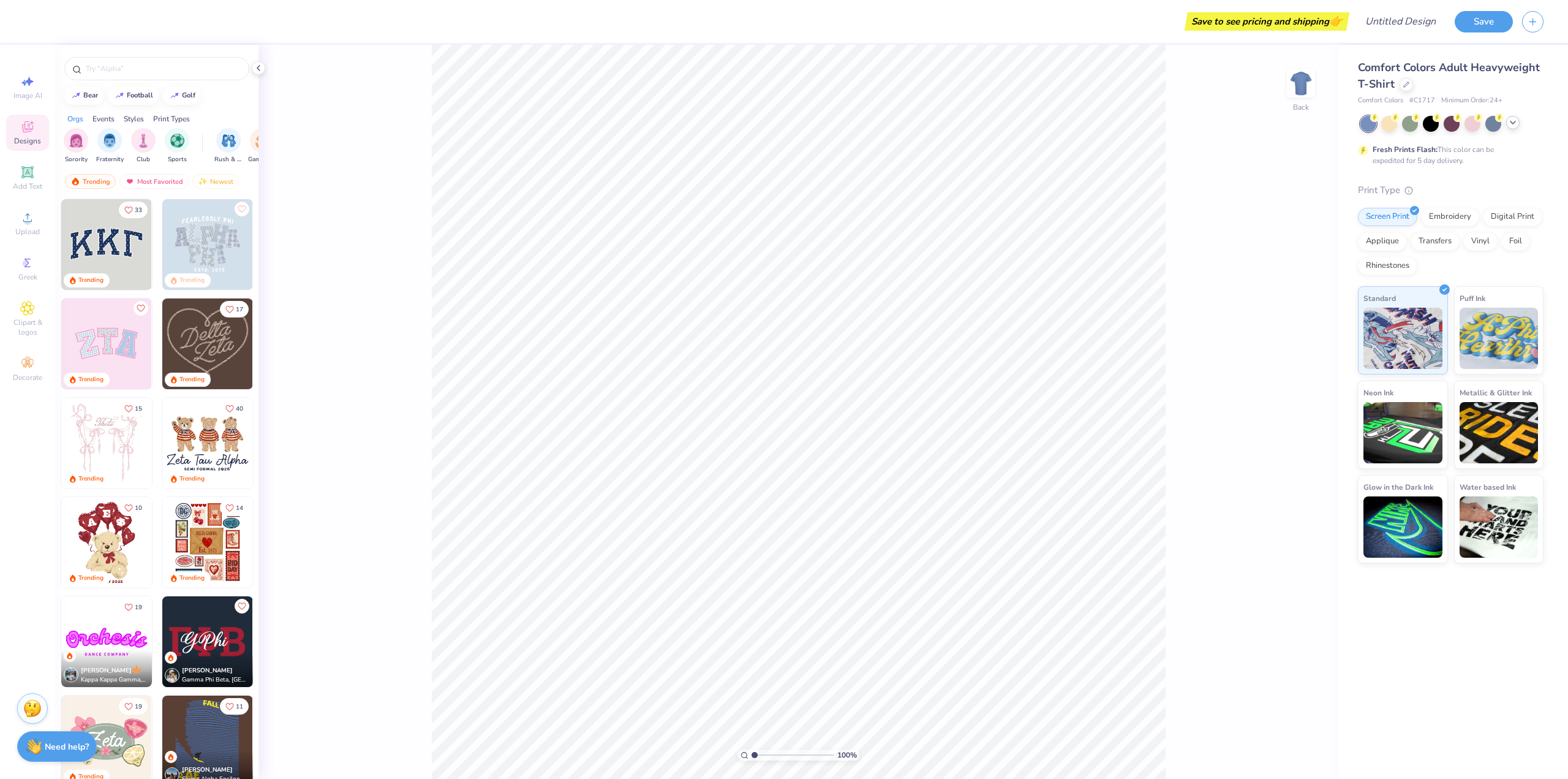
click at [1512, 126] on icon at bounding box center [1513, 122] width 10 height 10
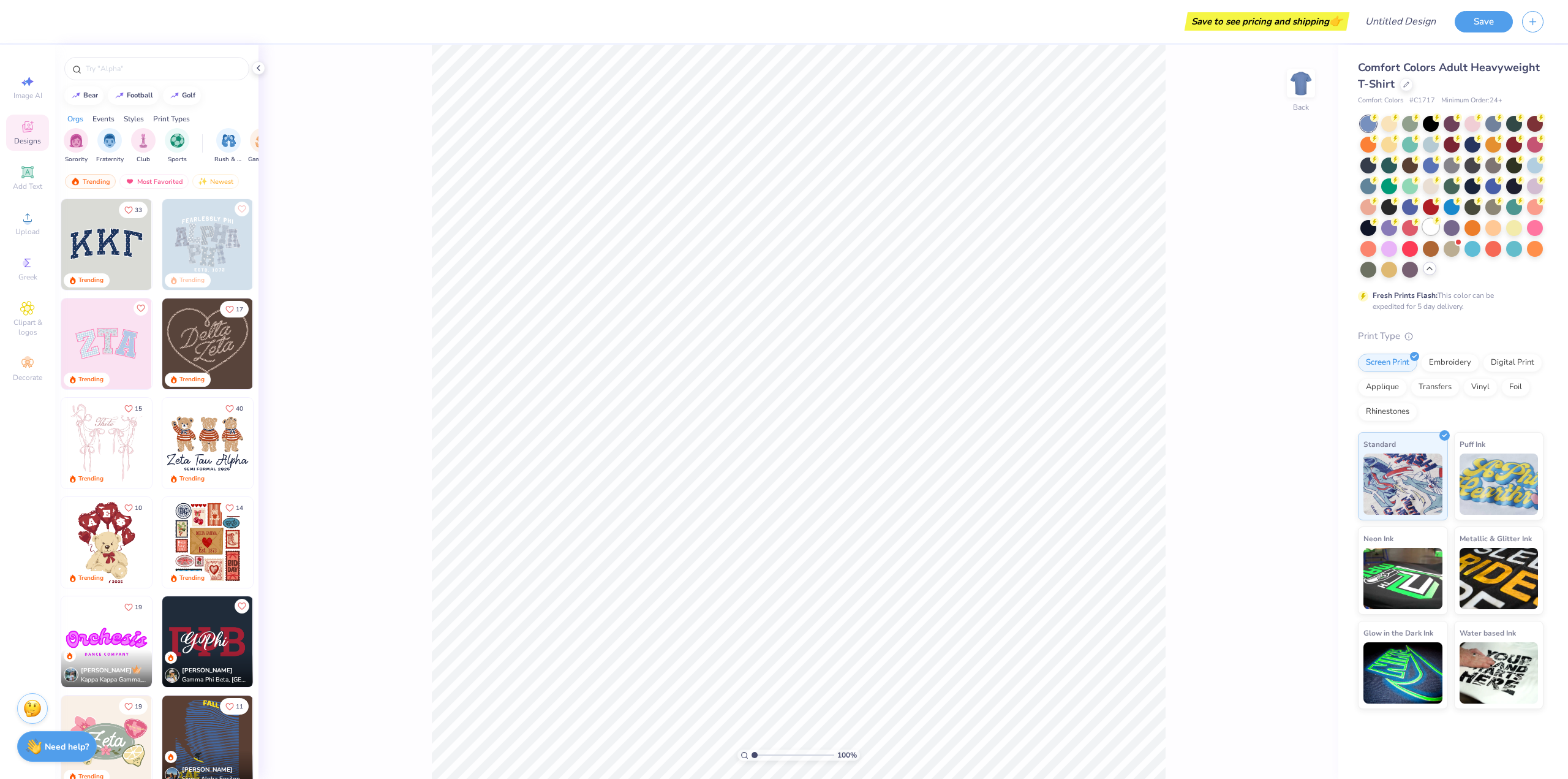
click at [1432, 227] on div at bounding box center [1431, 226] width 16 height 16
click at [29, 227] on span "Upload" at bounding box center [27, 231] width 25 height 10
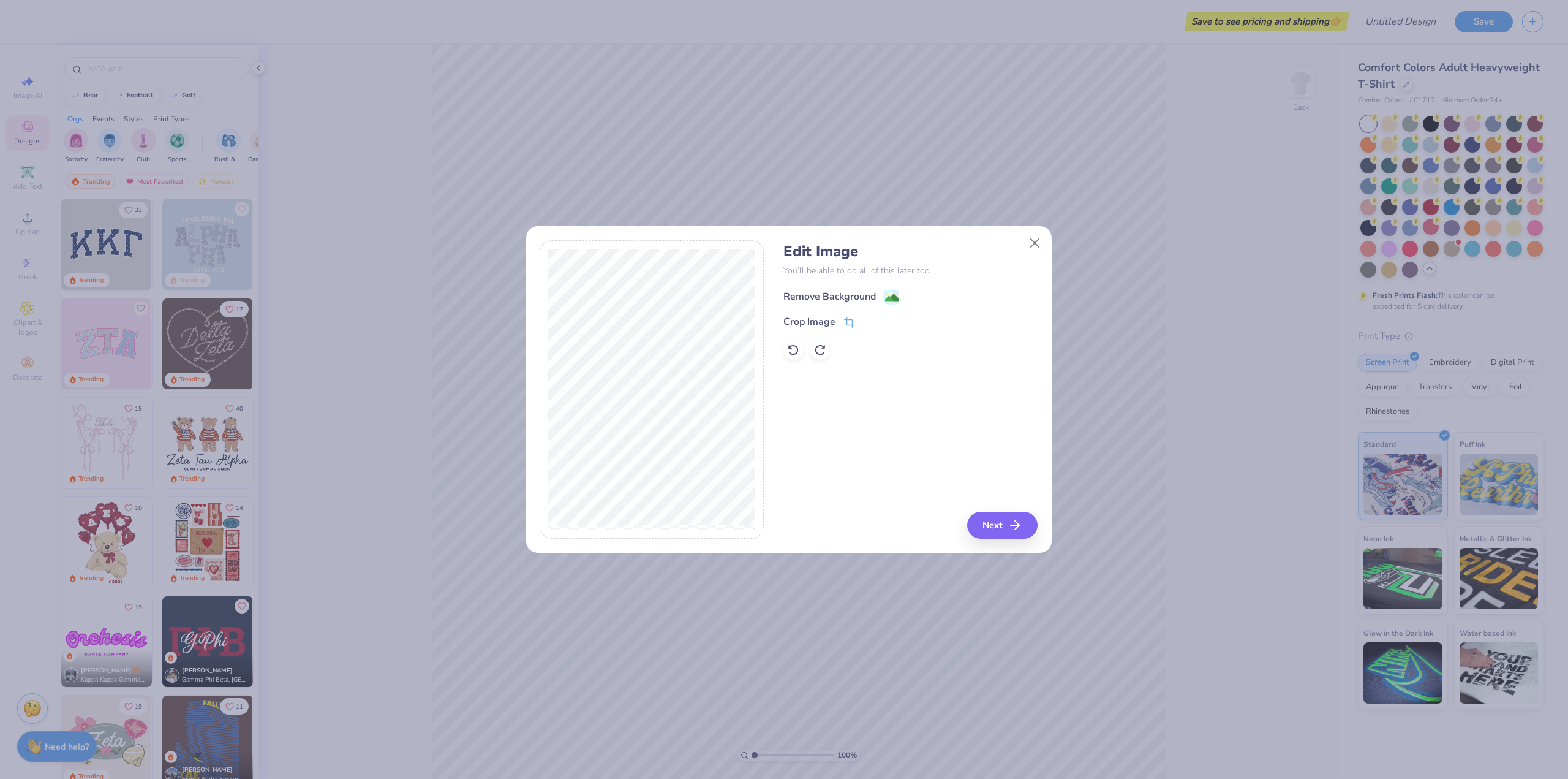
click at [871, 290] on div "Remove Background" at bounding box center [829, 296] width 93 height 15
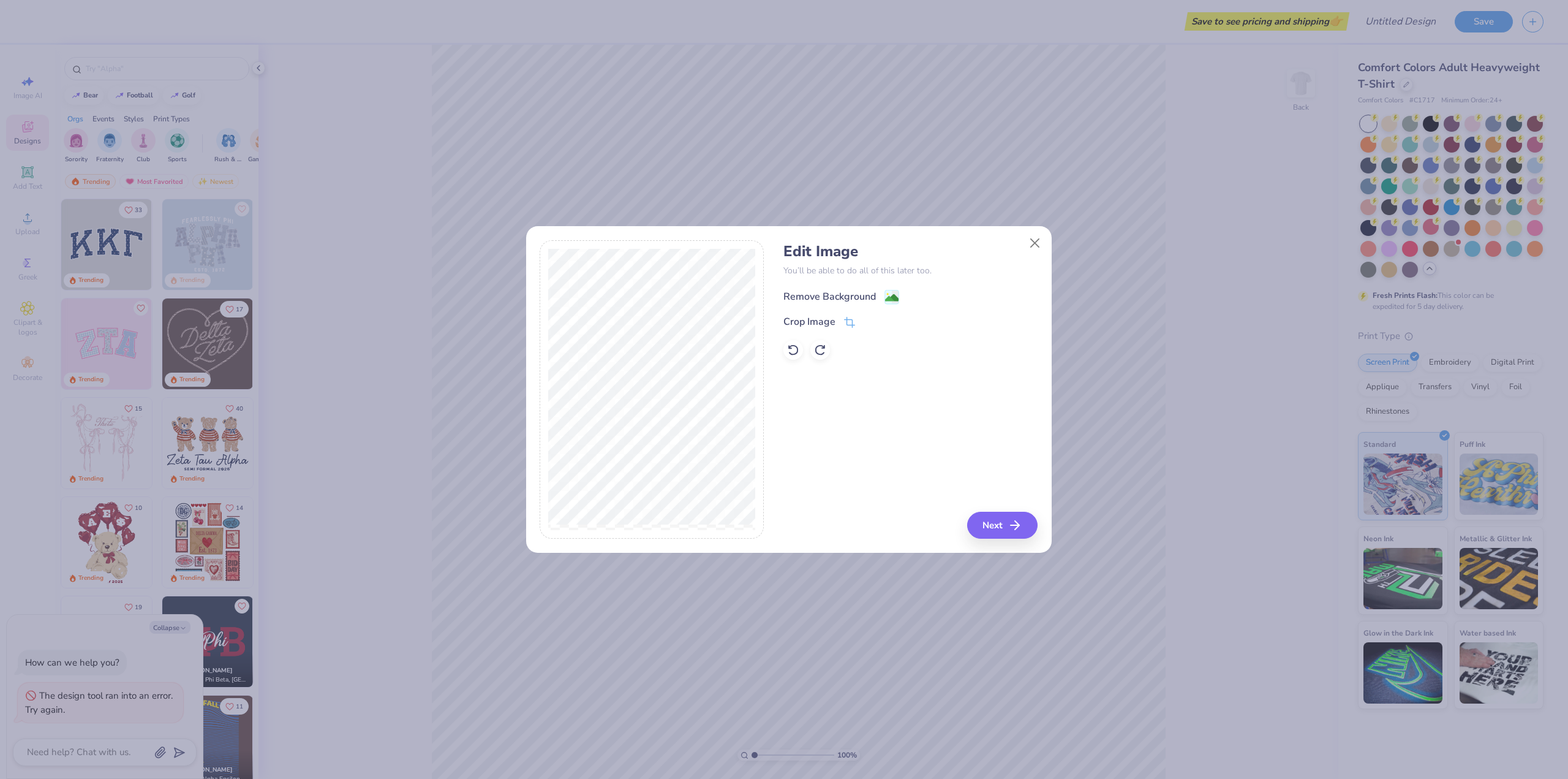
click at [841, 293] on div "Remove Background" at bounding box center [829, 296] width 93 height 15
click at [989, 520] on button "Next" at bounding box center [1003, 524] width 71 height 27
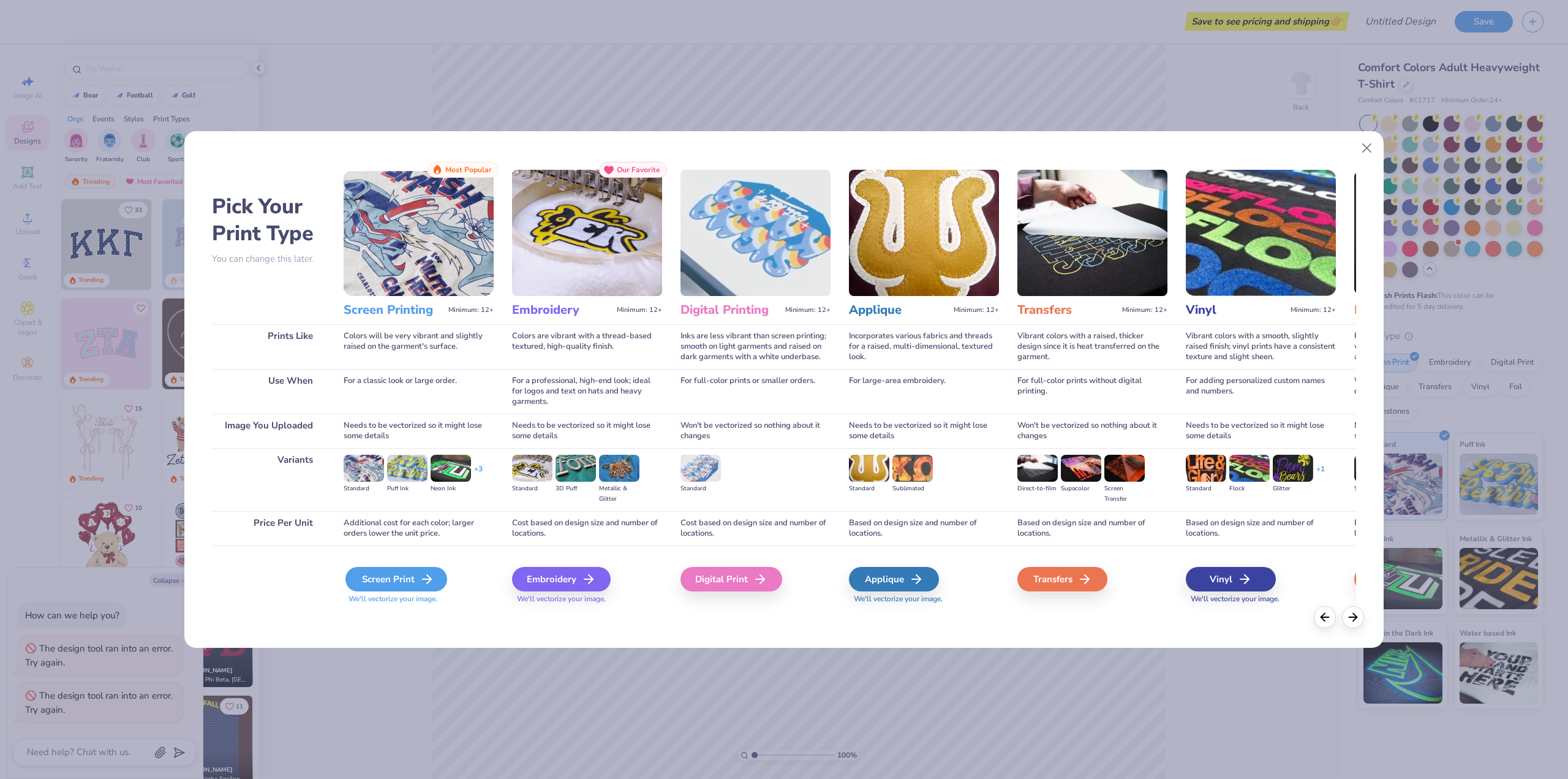
click at [427, 585] on icon at bounding box center [427, 579] width 15 height 15
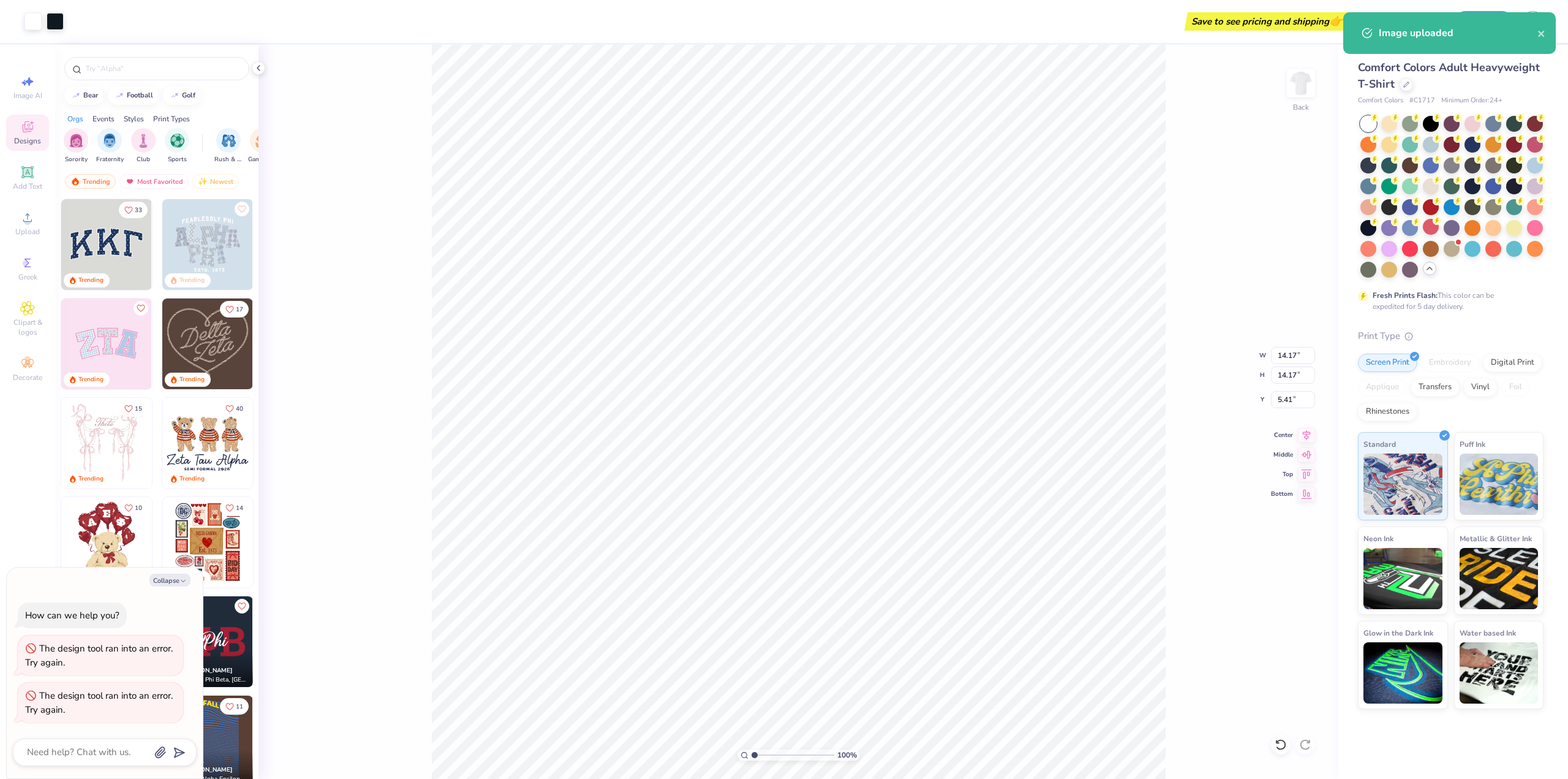
type textarea "x"
type input "5.61"
type input "13.98"
type textarea "x"
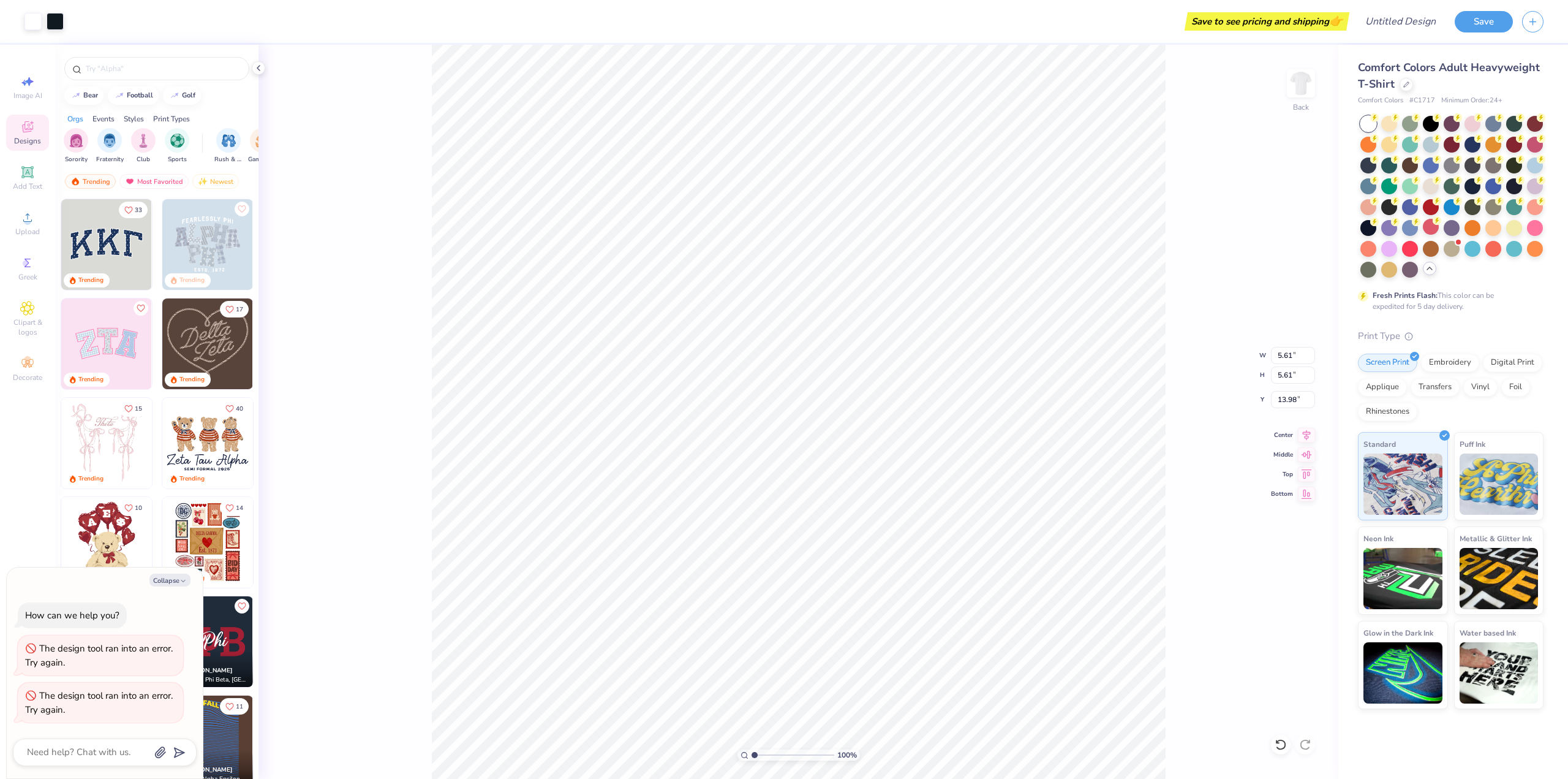
type input "3.00"
type textarea "x"
type input "3.84"
type input "4.77"
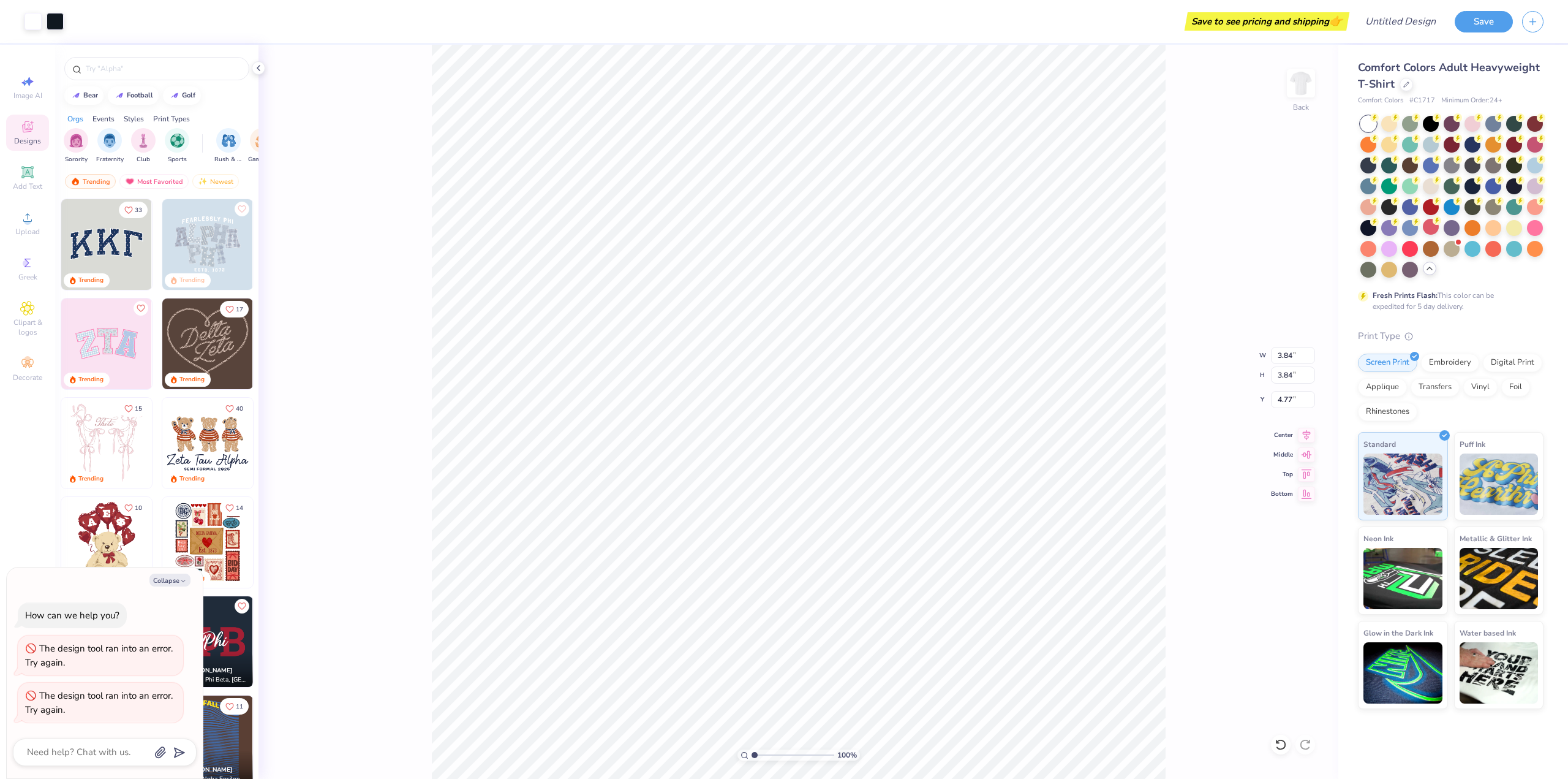
type textarea "x"
type input "3.00"
click at [1297, 86] on img at bounding box center [1300, 82] width 49 height 49
click at [27, 228] on span "Upload" at bounding box center [27, 231] width 25 height 10
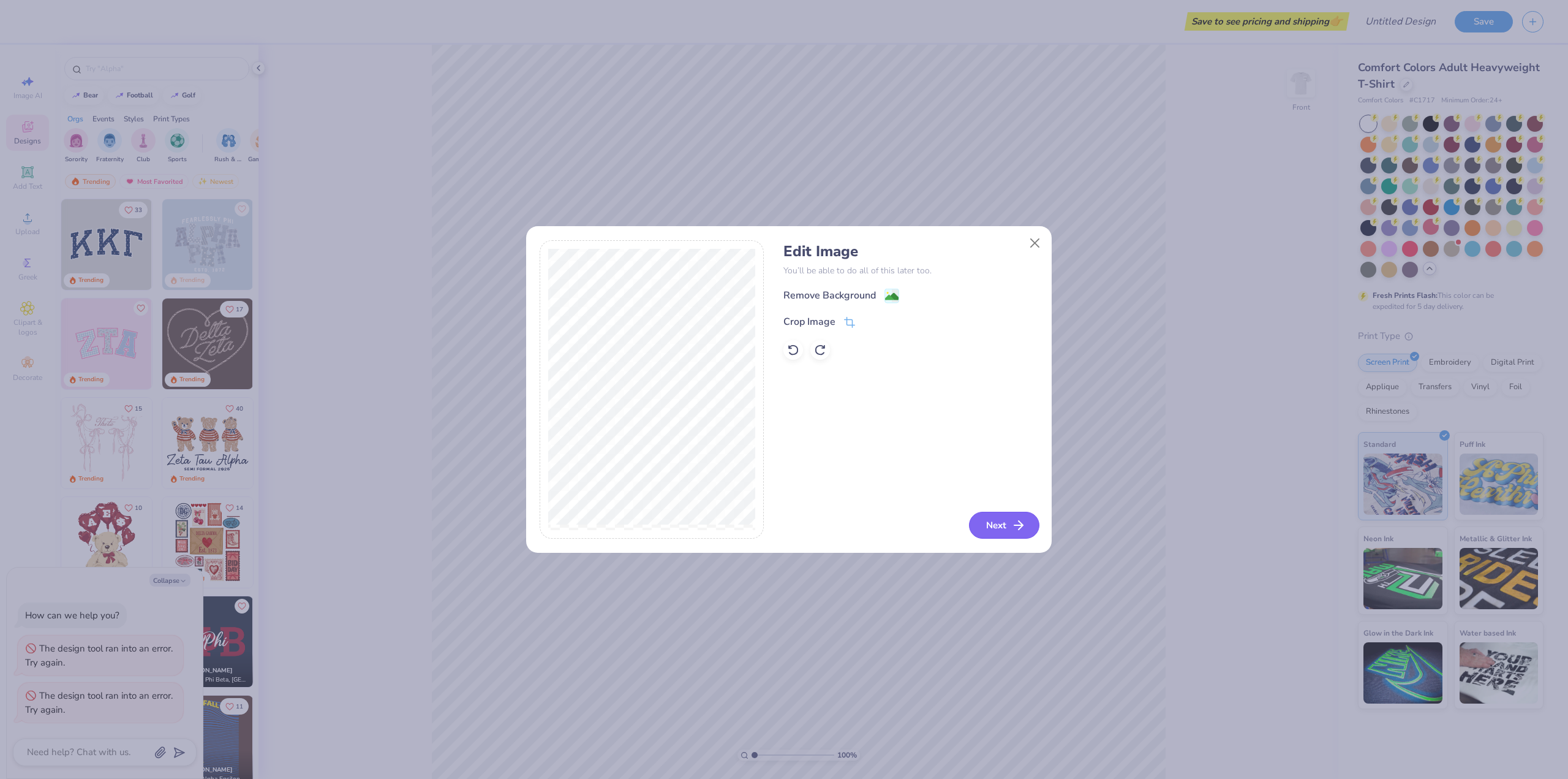
click at [1008, 529] on button "Next" at bounding box center [1003, 524] width 71 height 27
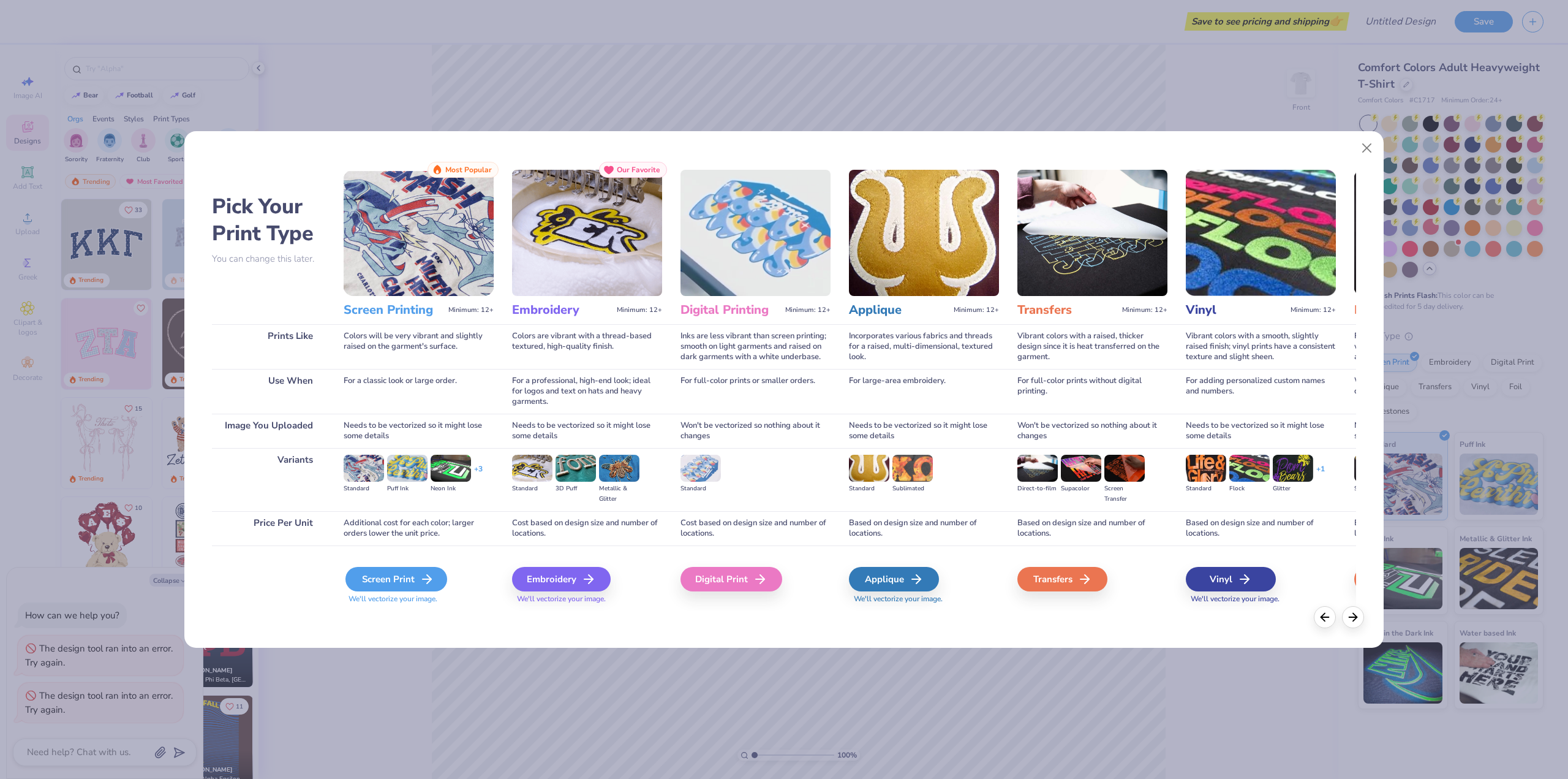
click at [380, 573] on div "Screen Print" at bounding box center [396, 578] width 102 height 25
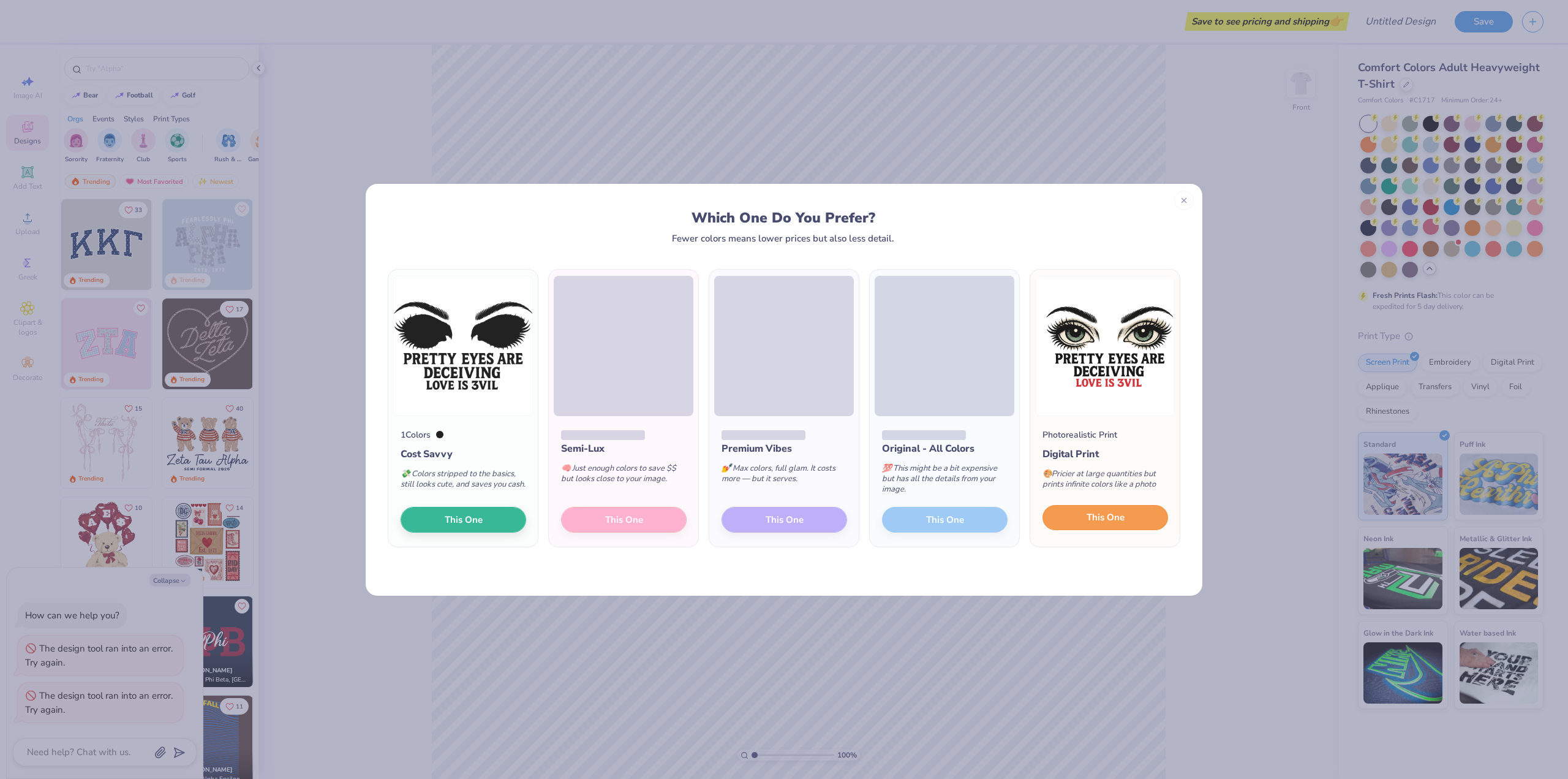
click at [1102, 516] on span "This One" at bounding box center [1105, 517] width 38 height 14
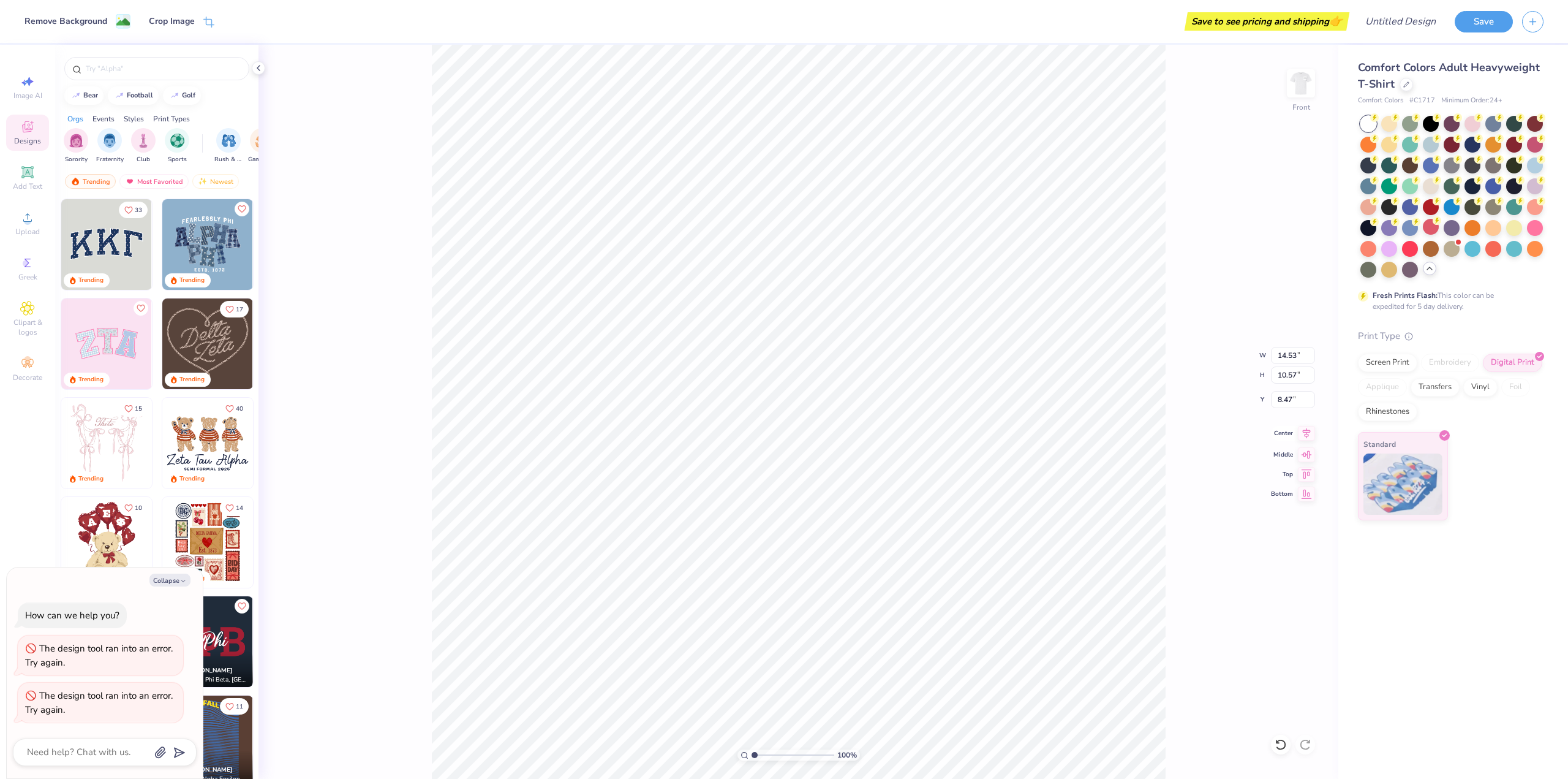
click at [1308, 431] on icon at bounding box center [1306, 433] width 17 height 15
click at [1306, 470] on icon at bounding box center [1306, 471] width 10 height 9
type textarea "x"
type input "0.50"
click at [1305, 432] on icon at bounding box center [1307, 433] width 8 height 10
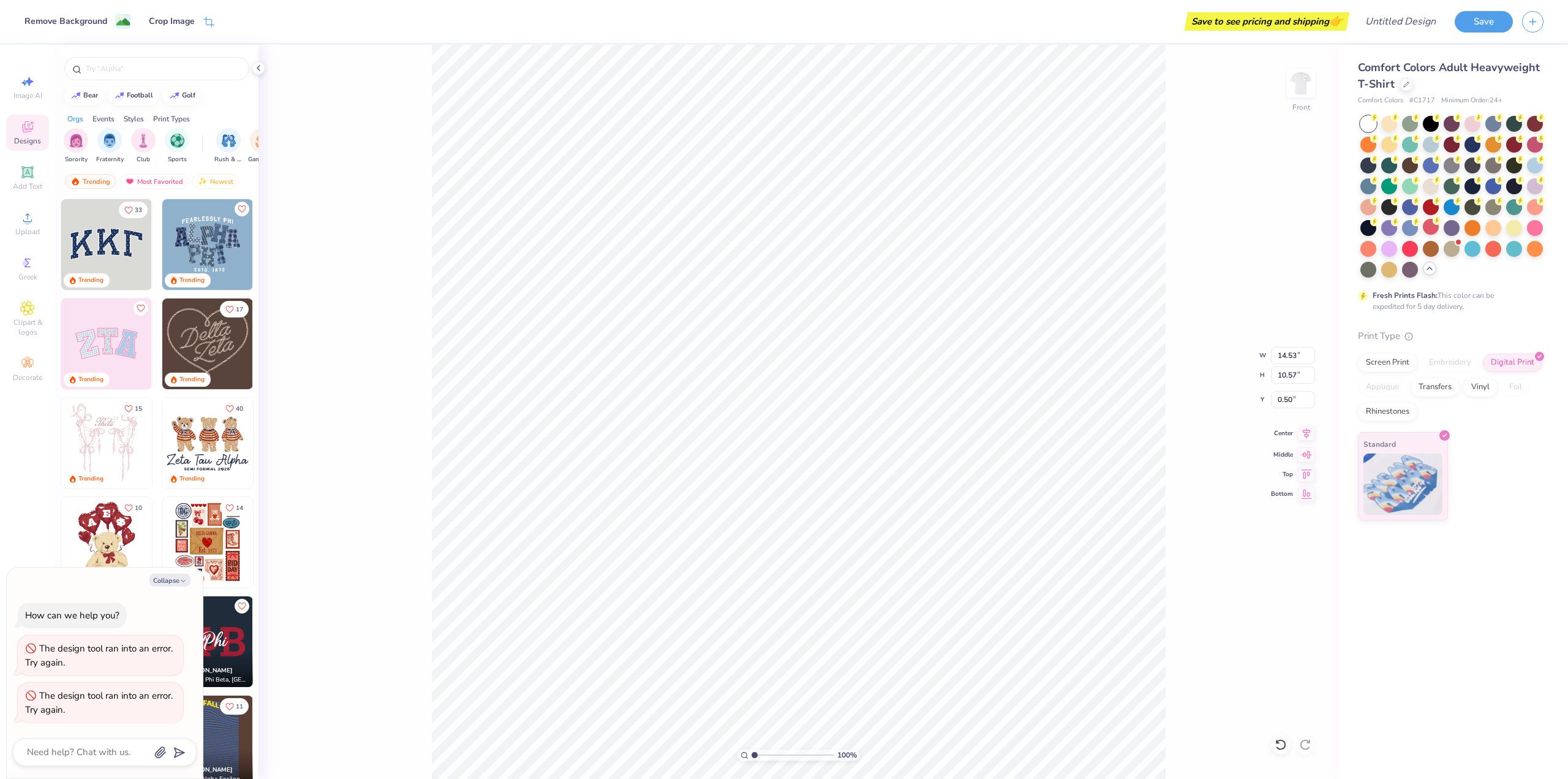
click at [1309, 433] on icon at bounding box center [1306, 433] width 17 height 15
click at [1299, 88] on img at bounding box center [1300, 82] width 49 height 49
click at [1278, 741] on icon at bounding box center [1280, 744] width 10 height 11
click at [1310, 82] on img at bounding box center [1300, 82] width 49 height 49
click at [1308, 432] on icon at bounding box center [1307, 433] width 8 height 10
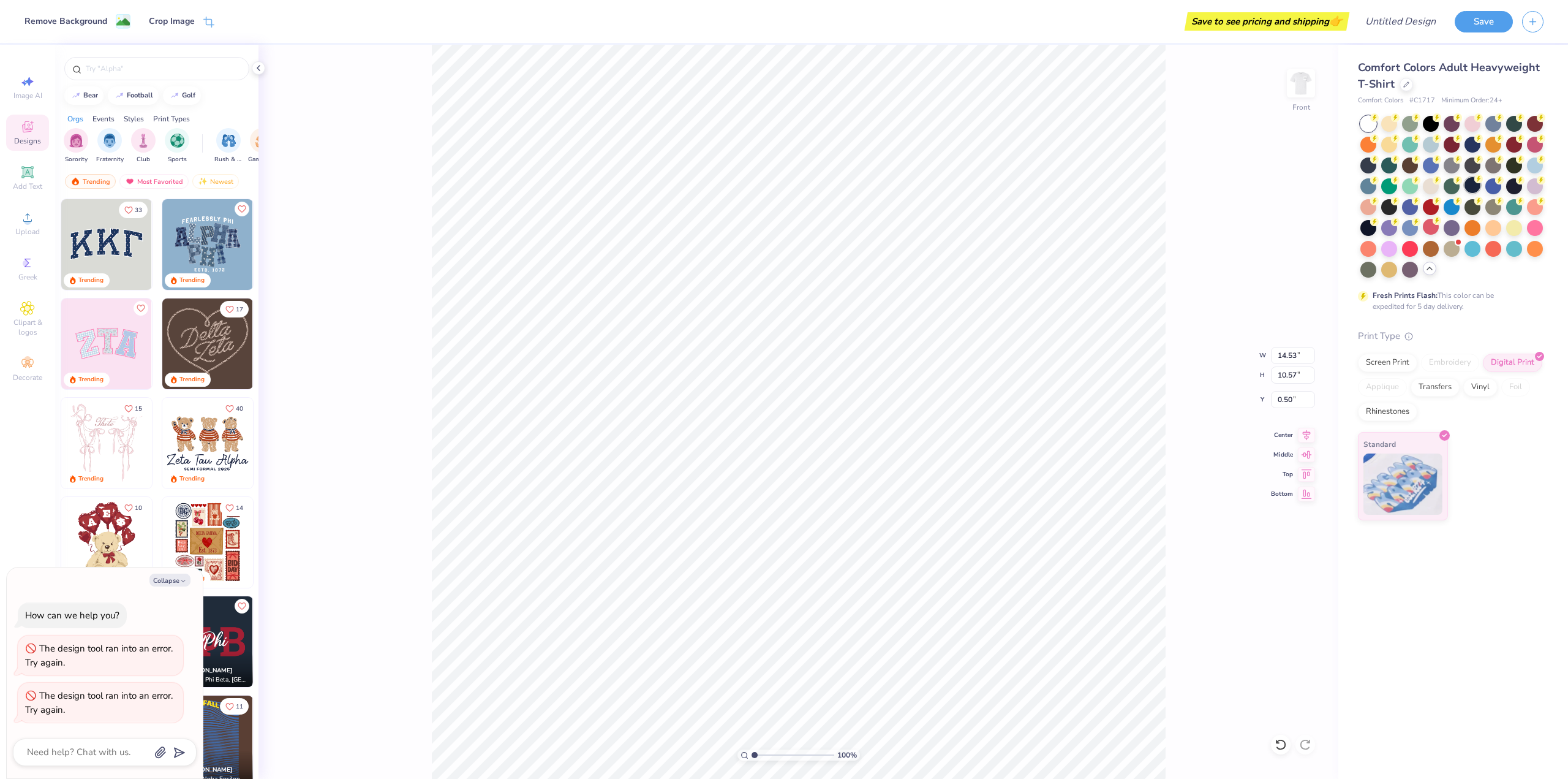
click at [1475, 187] on div at bounding box center [1472, 184] width 16 height 16
click at [1539, 206] on div at bounding box center [1534, 205] width 16 height 16
click at [1437, 124] on div at bounding box center [1431, 122] width 16 height 16
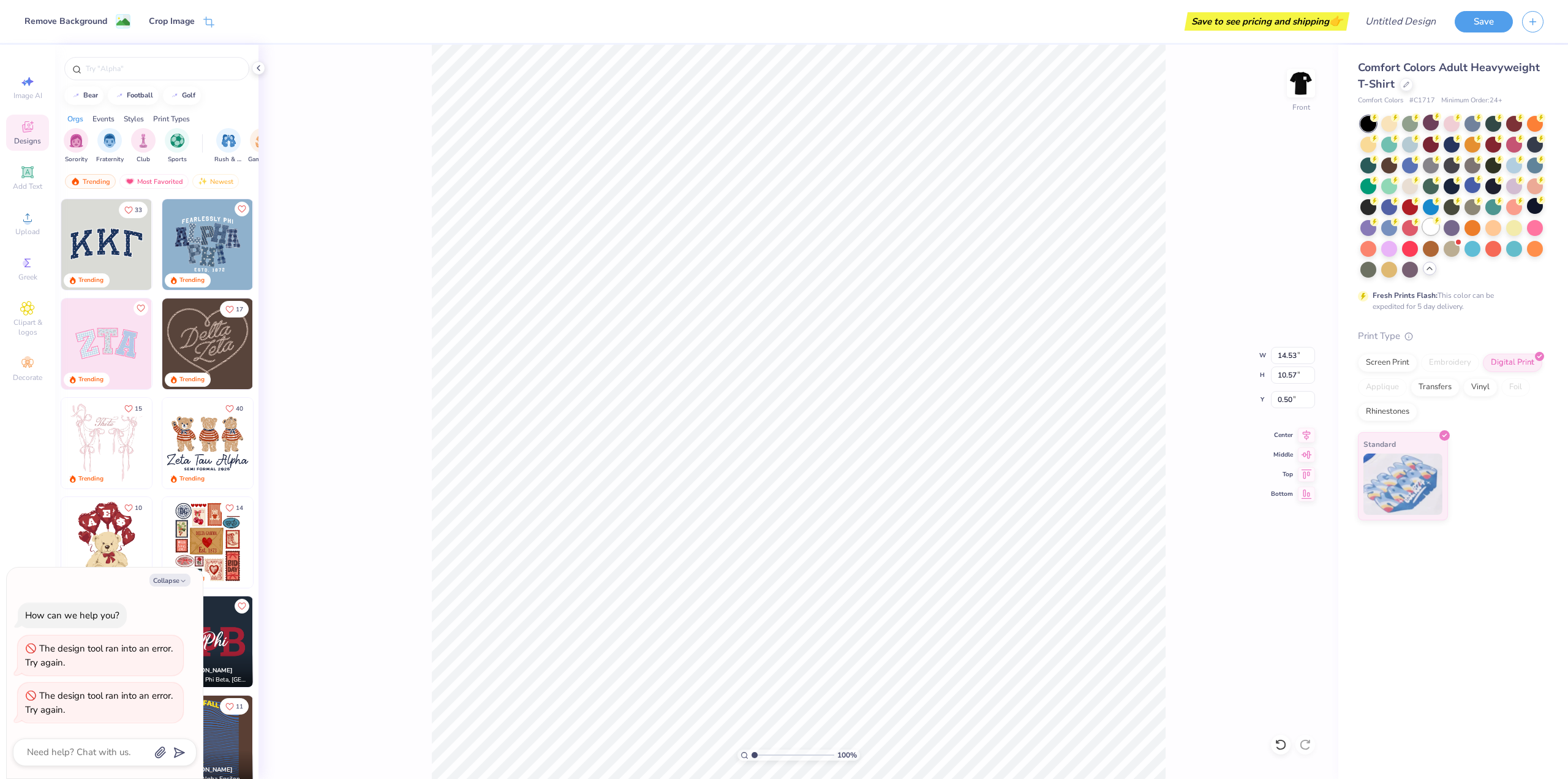
click at [1429, 228] on div at bounding box center [1431, 226] width 16 height 16
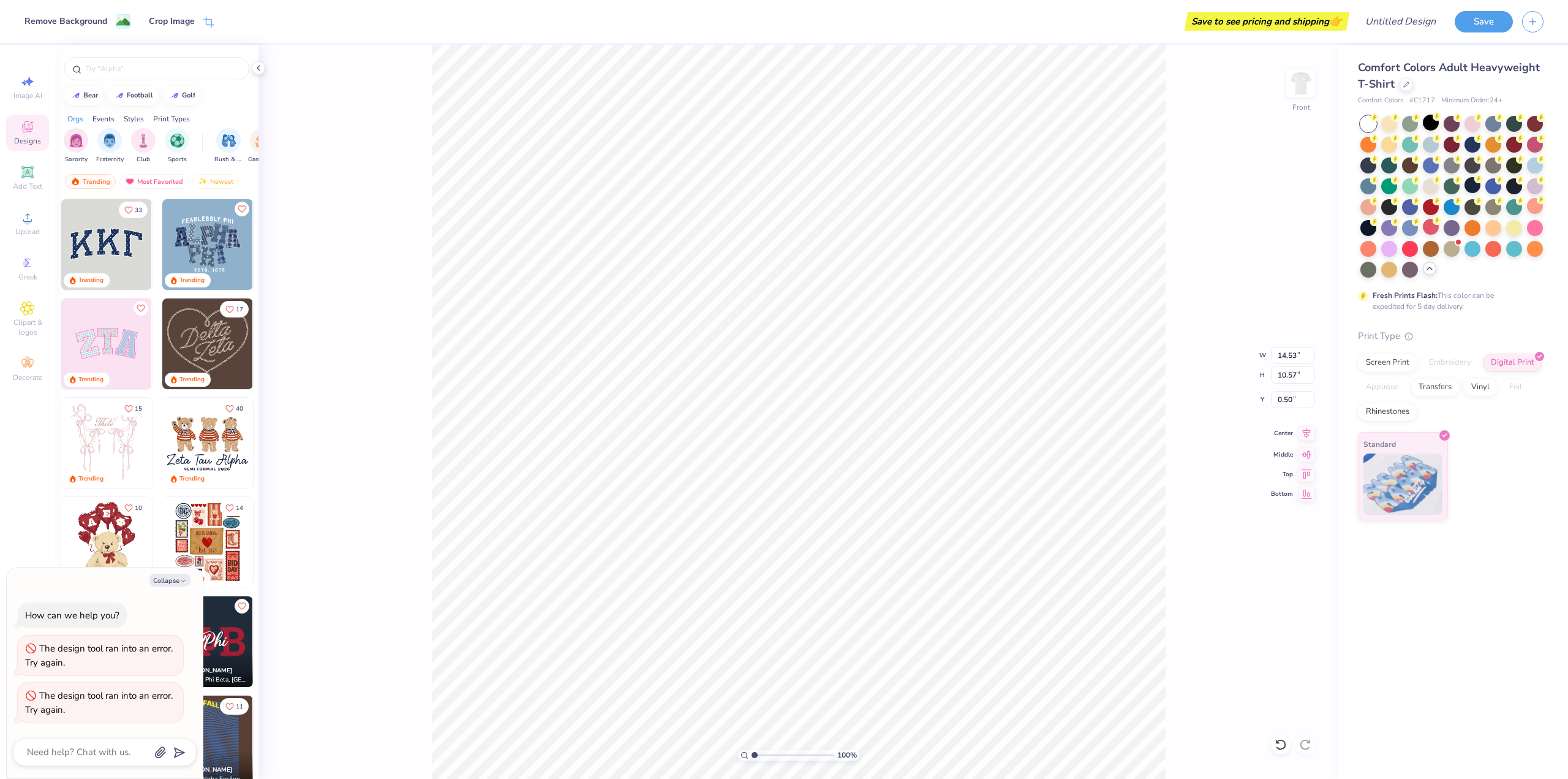
click at [1305, 432] on icon at bounding box center [1306, 433] width 17 height 15
click at [1307, 471] on icon at bounding box center [1306, 472] width 17 height 15
type textarea "x"
type input "1.41"
type textarea "x"
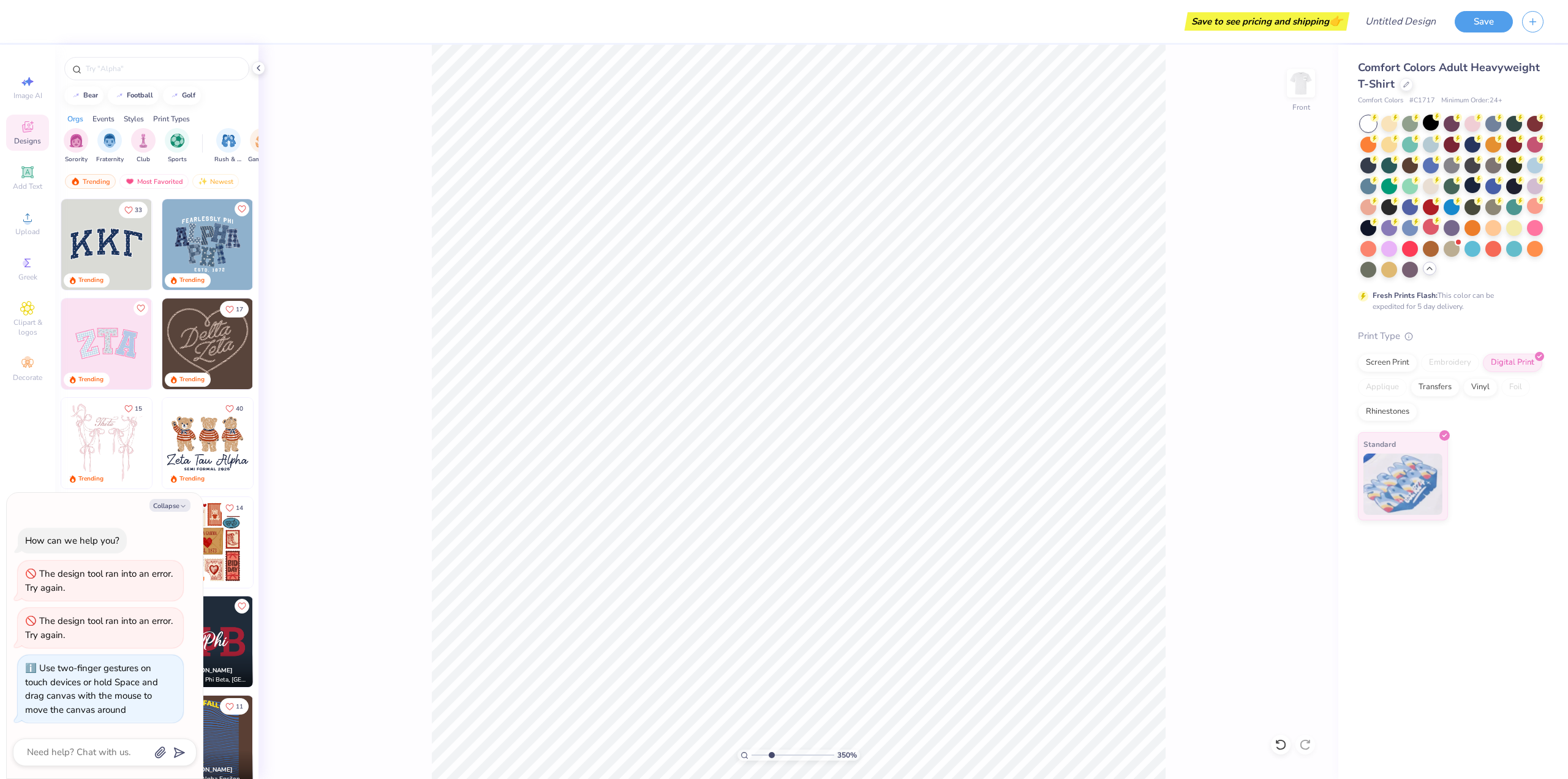
drag, startPoint x: 758, startPoint y: 752, endPoint x: 772, endPoint y: 746, distance: 15.2
click at [772, 749] on input "range" at bounding box center [793, 754] width 82 height 11
type input "1"
click at [751, 757] on input "range" at bounding box center [793, 754] width 82 height 11
click at [1306, 89] on img at bounding box center [1300, 82] width 49 height 49
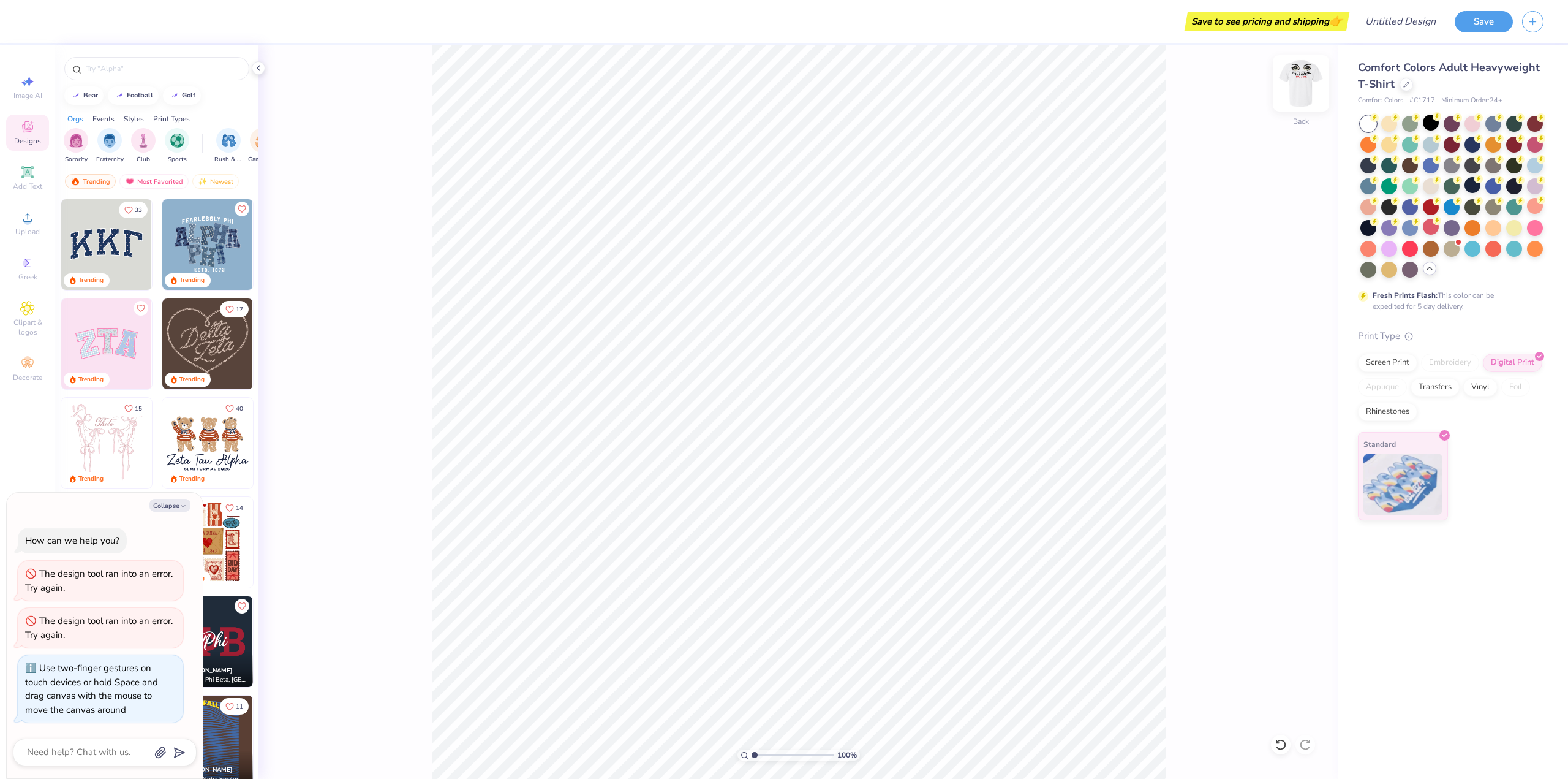
click at [1308, 88] on img at bounding box center [1300, 82] width 49 height 49
click at [1310, 91] on img at bounding box center [1300, 82] width 49 height 49
click at [1298, 88] on img at bounding box center [1300, 82] width 49 height 49
click at [1303, 87] on img at bounding box center [1300, 82] width 49 height 49
click at [38, 231] on span "Upload" at bounding box center [27, 231] width 25 height 10
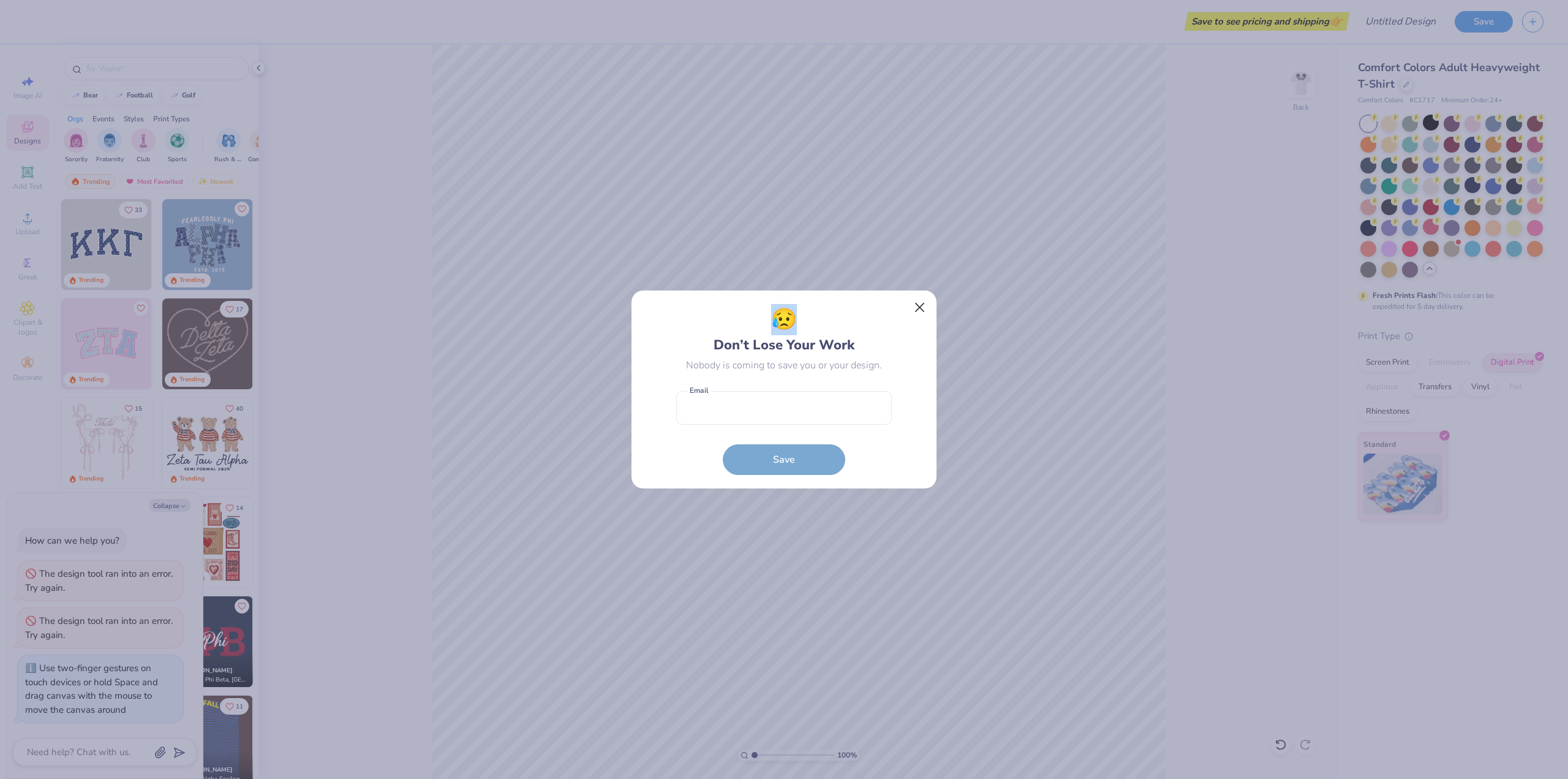
click at [927, 295] on div "😥 Don’t Lose Your Work Nobody is coming to save you or your design. Email is a …" at bounding box center [784, 390] width 306 height 200
click at [918, 297] on button "Close" at bounding box center [919, 307] width 23 height 23
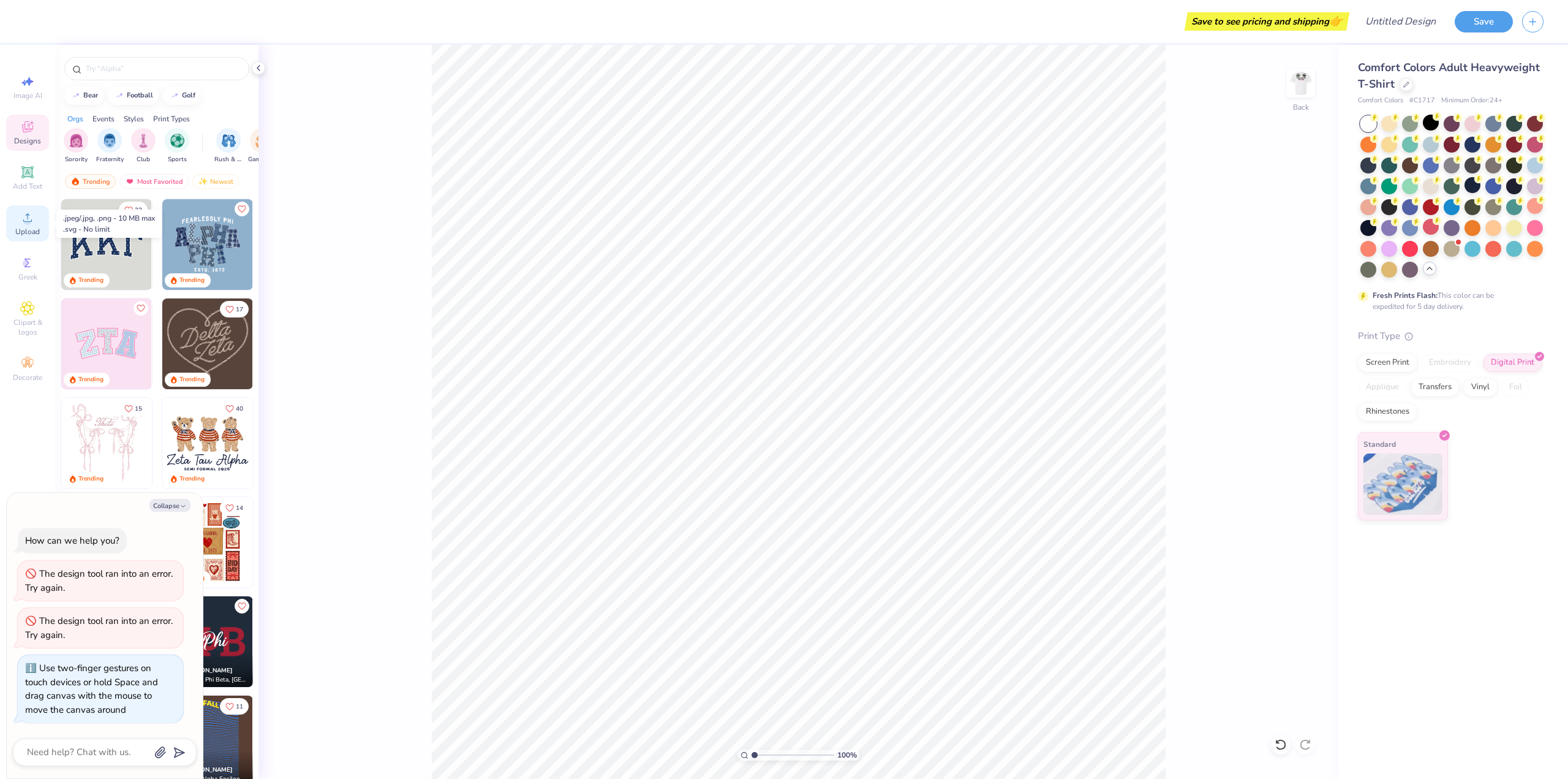
click at [33, 220] on icon at bounding box center [27, 217] width 15 height 15
click at [23, 226] on div "Upload" at bounding box center [27, 223] width 43 height 36
click at [28, 231] on span "Upload" at bounding box center [27, 231] width 25 height 10
click at [36, 217] on div "Upload" at bounding box center [27, 223] width 43 height 36
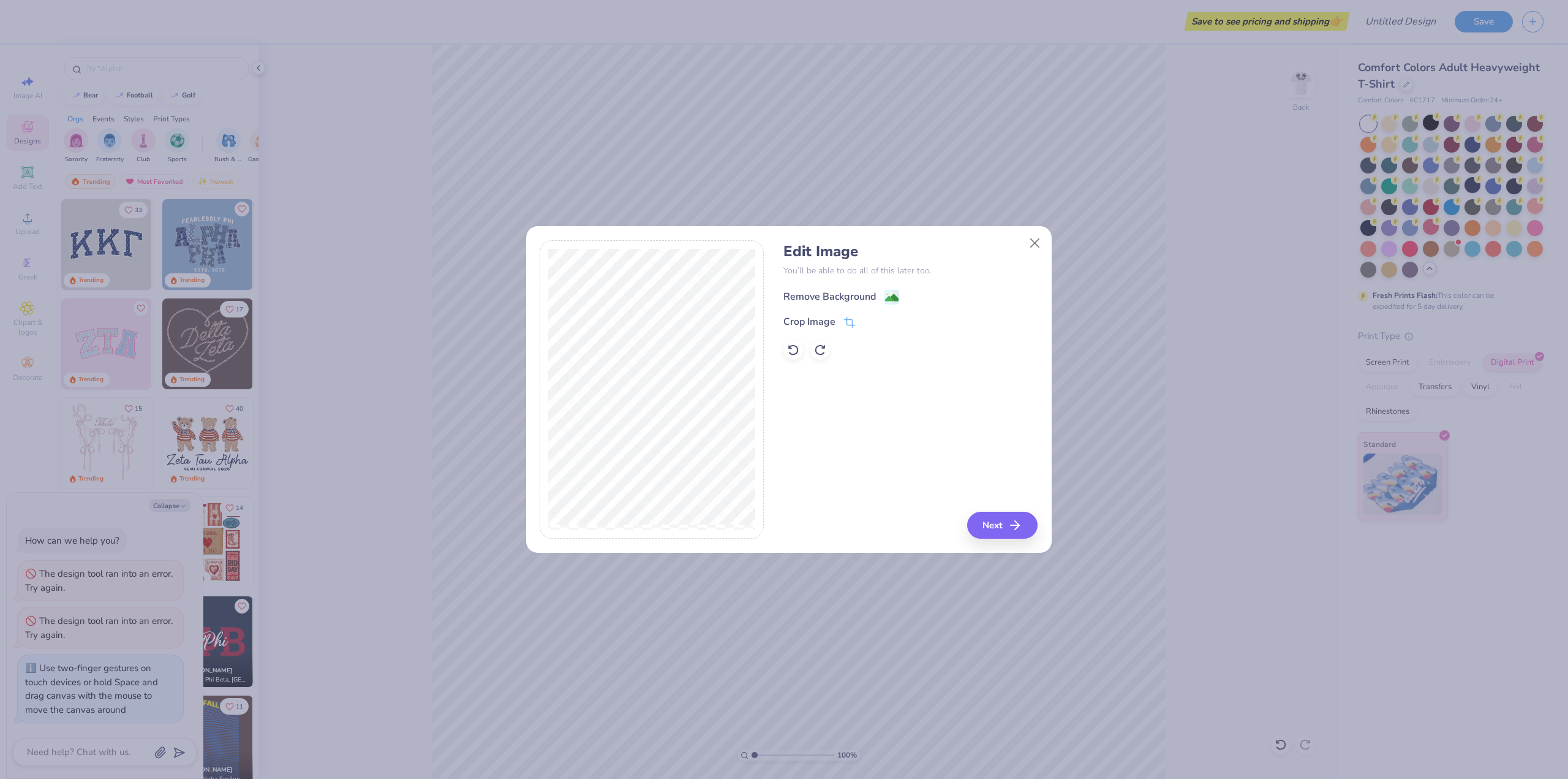
click at [864, 288] on div "Remove Background" at bounding box center [910, 295] width 254 height 16
click at [819, 295] on div "Remove Background" at bounding box center [829, 296] width 93 height 15
click at [993, 523] on div "Edit Image You’ll be able to do all of this later too. Remove Background Crop I…" at bounding box center [910, 390] width 254 height 299
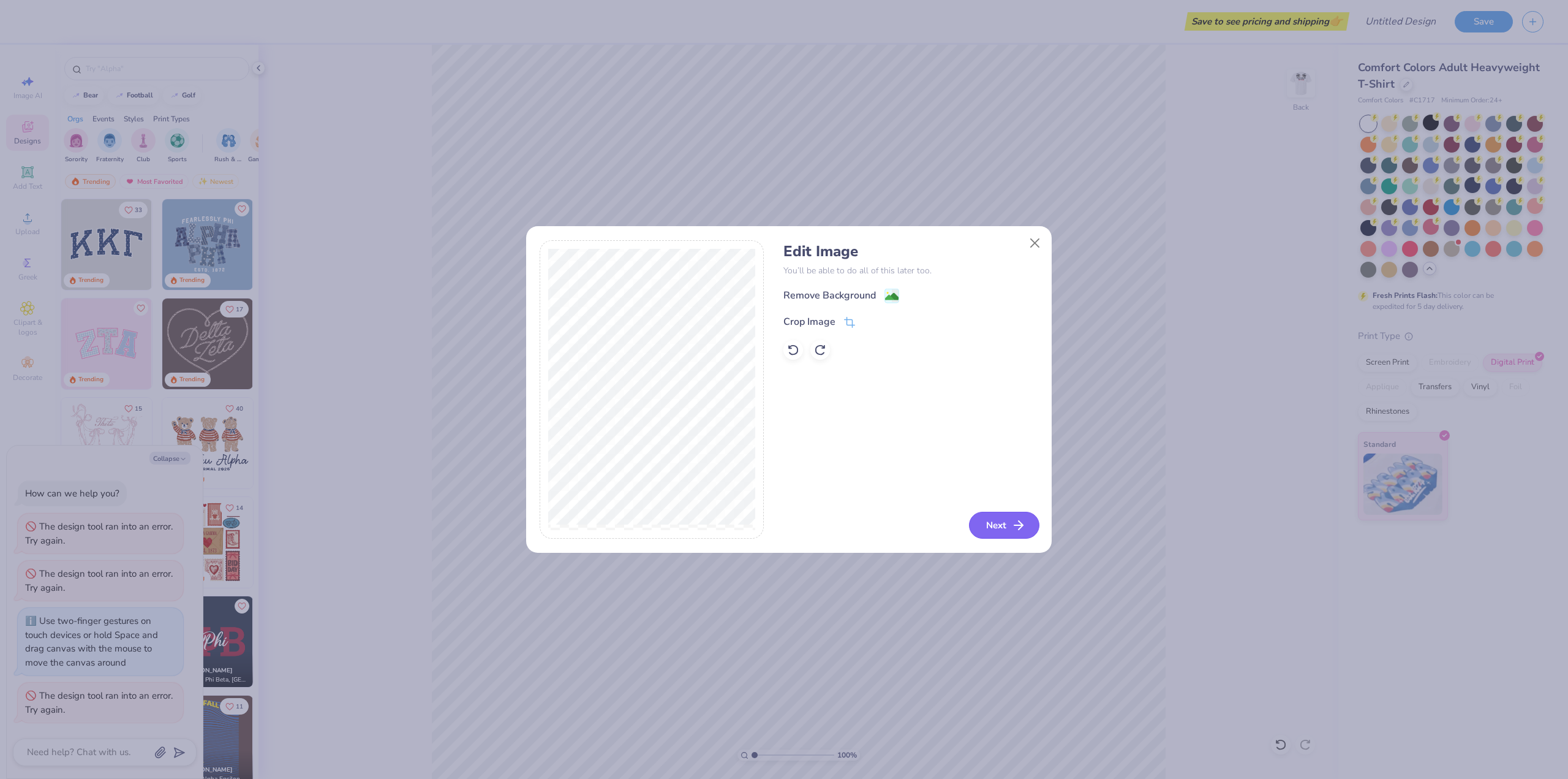
click at [990, 528] on button "Next" at bounding box center [1003, 524] width 71 height 27
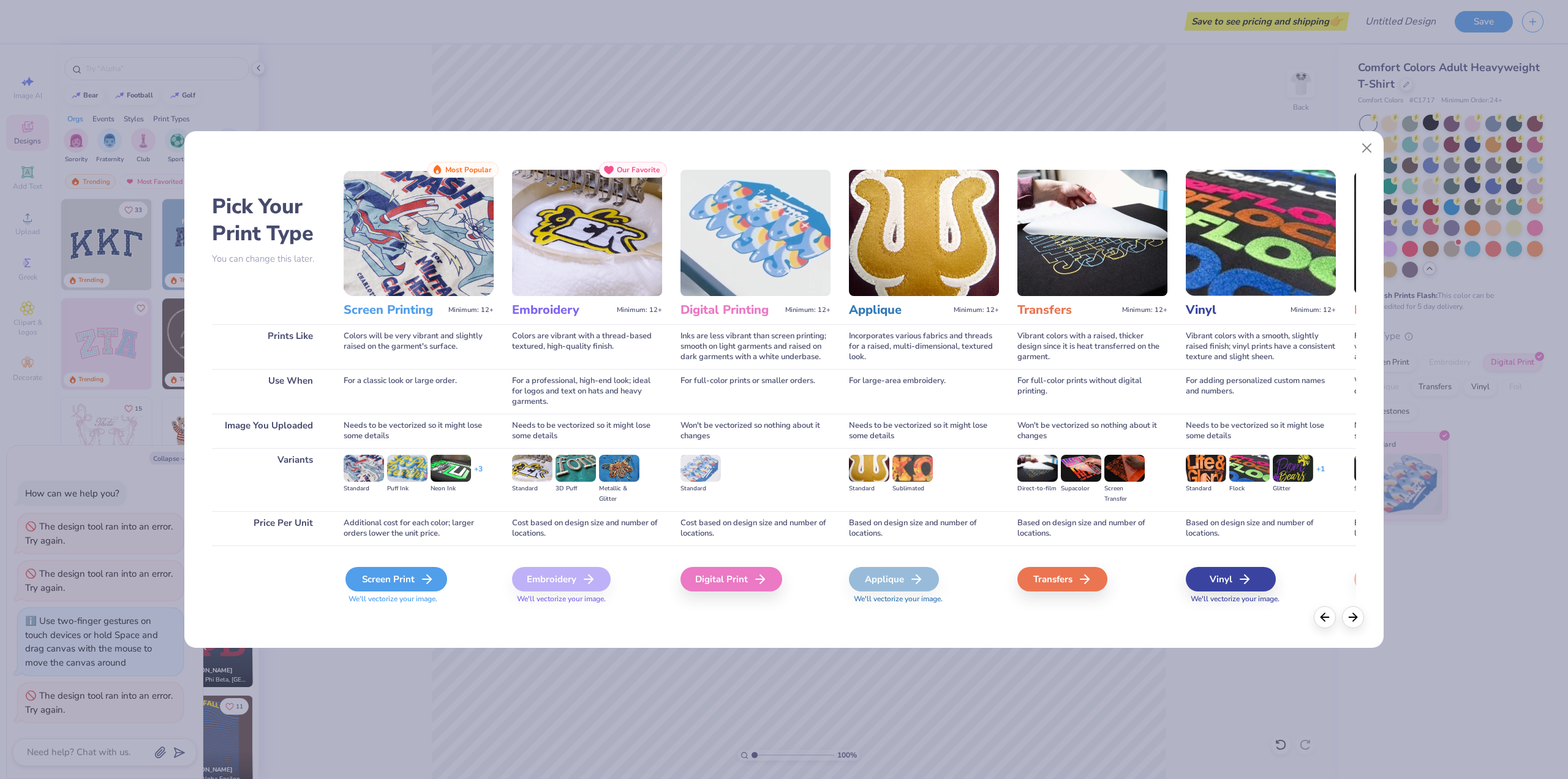
click at [401, 576] on div "Screen Print" at bounding box center [396, 578] width 102 height 25
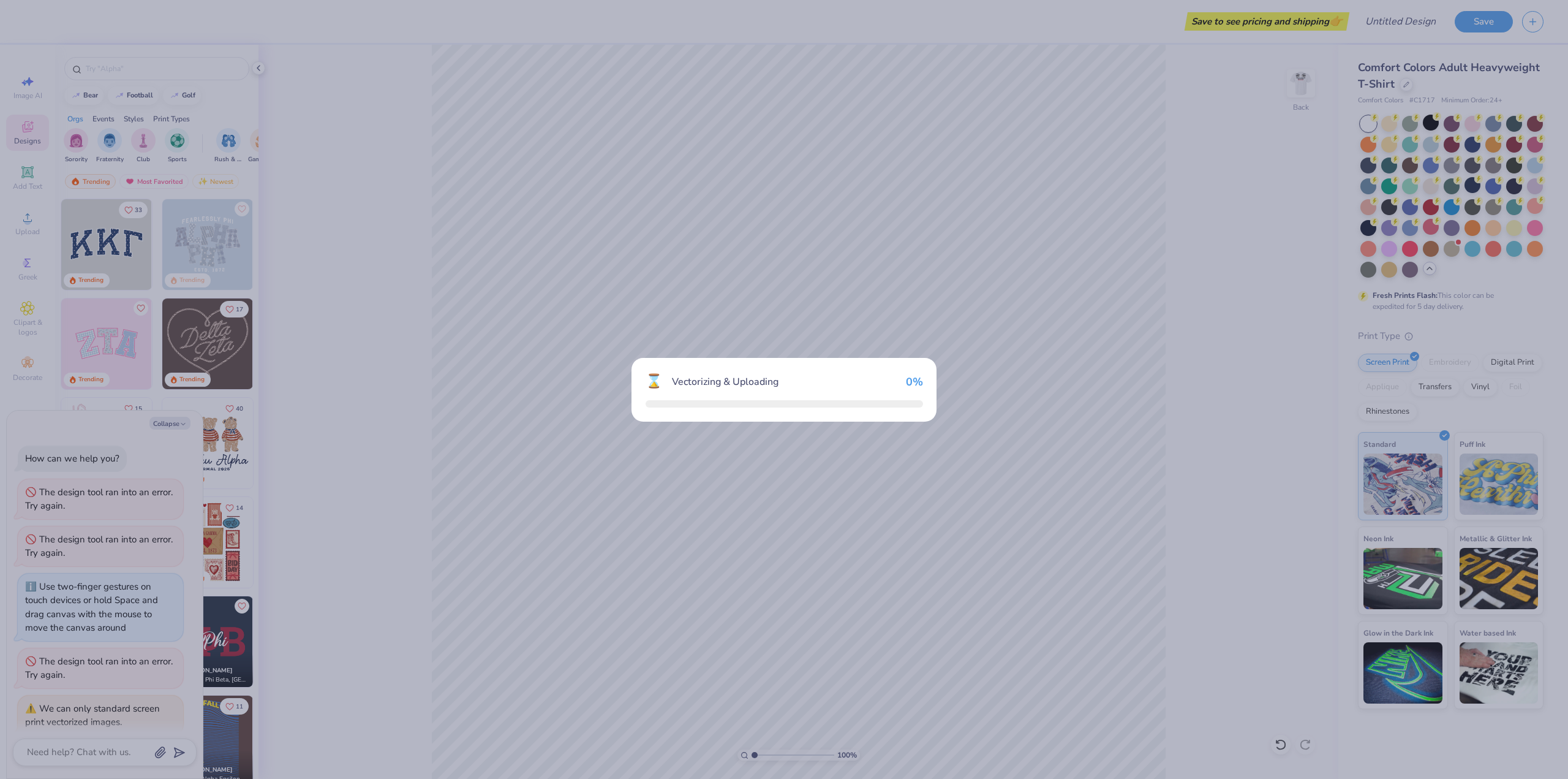
scroll to position [68, 0]
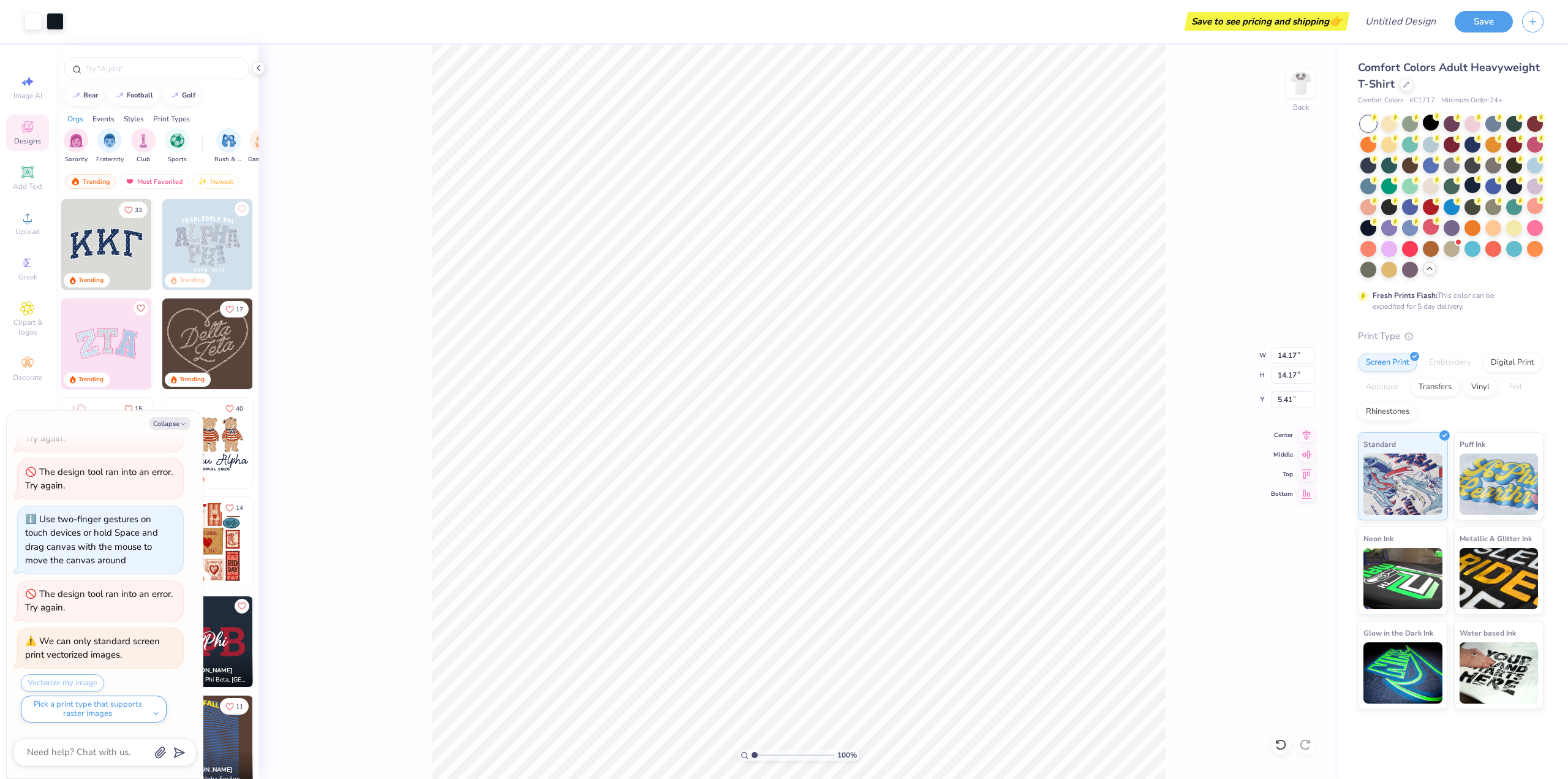
type textarea "x"
type input "0.50"
click at [32, 225] on div "Upload" at bounding box center [27, 223] width 43 height 36
click at [23, 226] on span "Upload" at bounding box center [27, 231] width 25 height 10
type textarea "x"
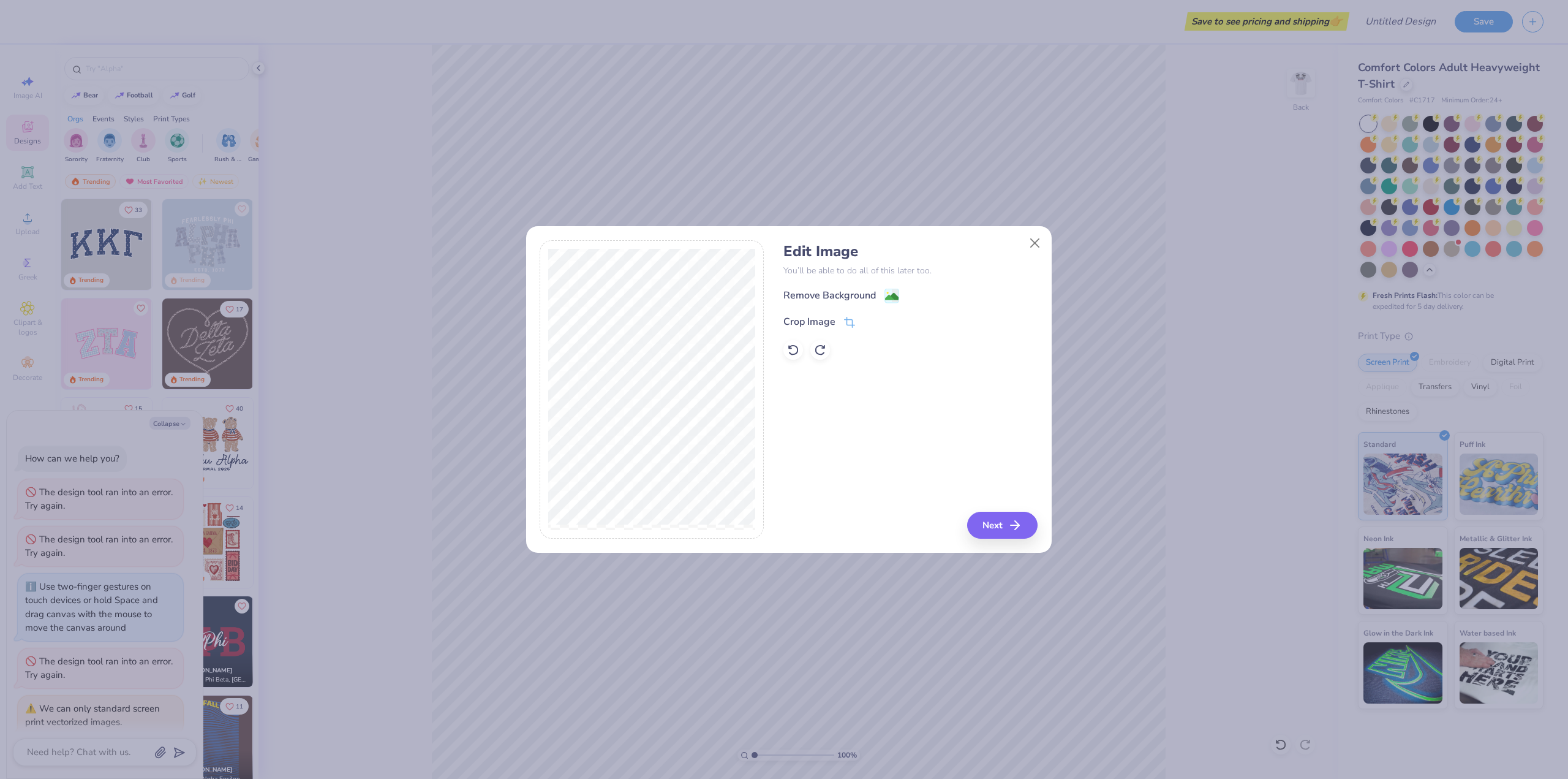
scroll to position [68, 0]
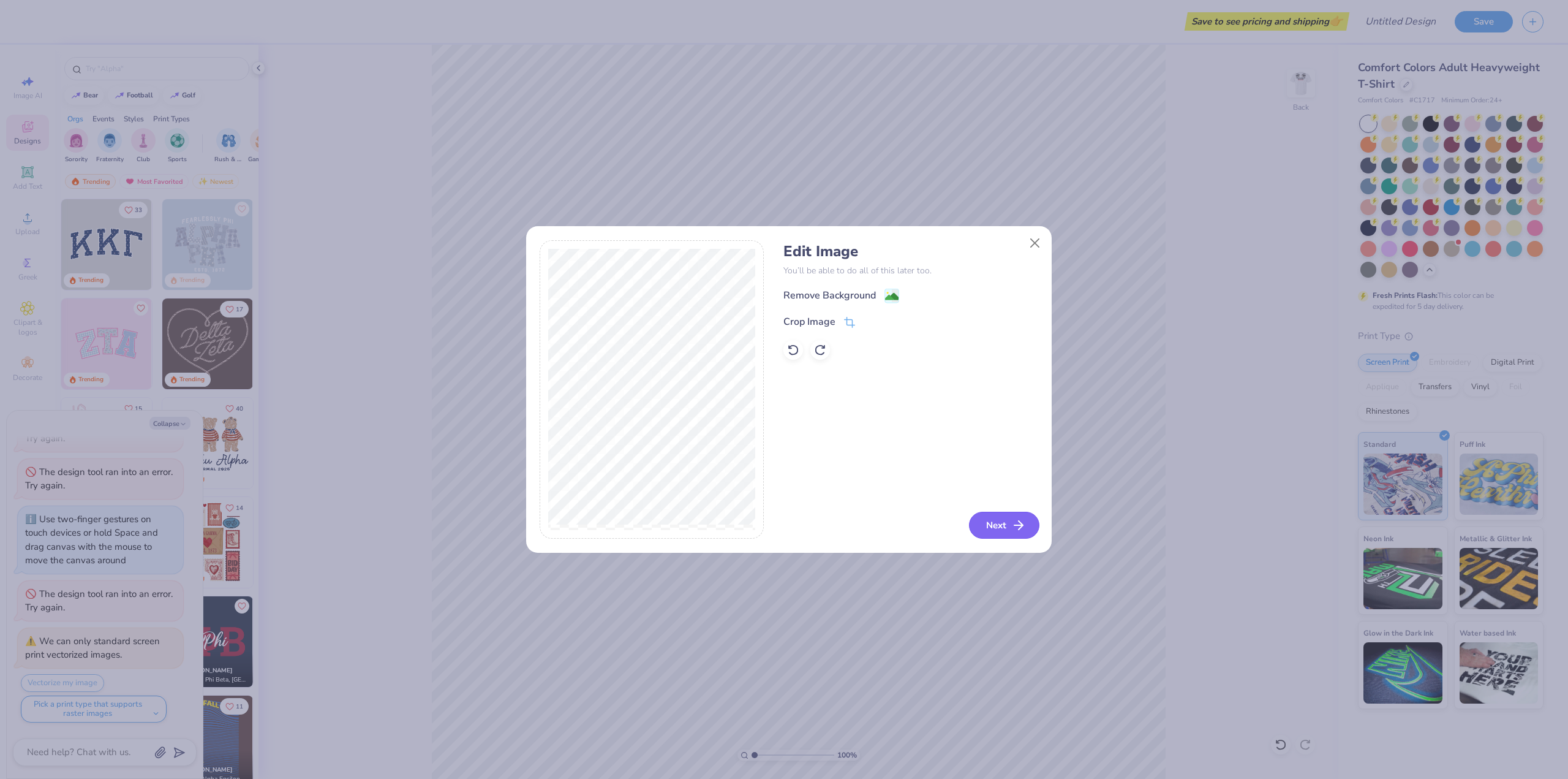
click at [986, 526] on button "Next" at bounding box center [1003, 524] width 71 height 27
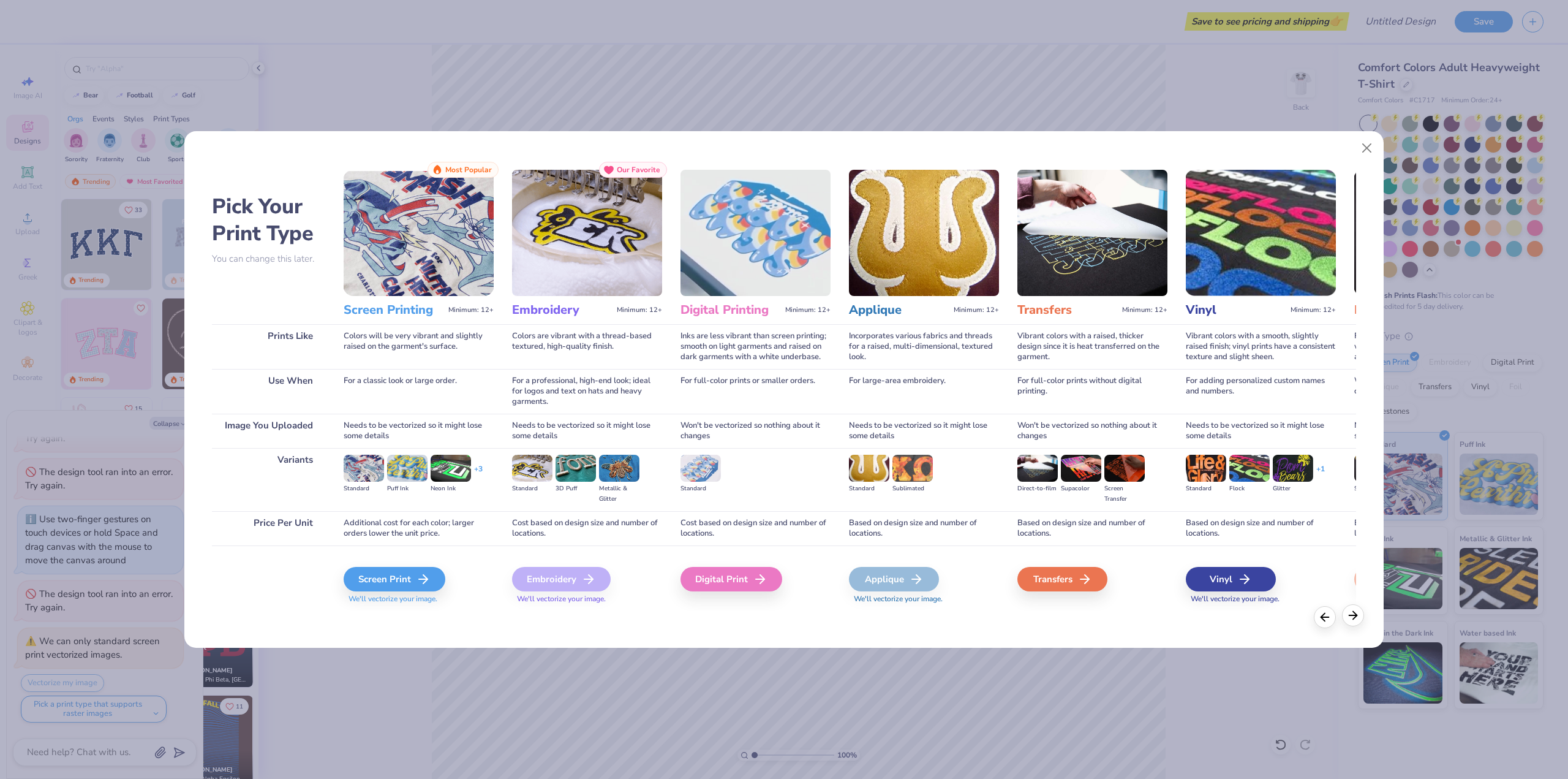
click at [1353, 617] on icon at bounding box center [1353, 615] width 14 height 14
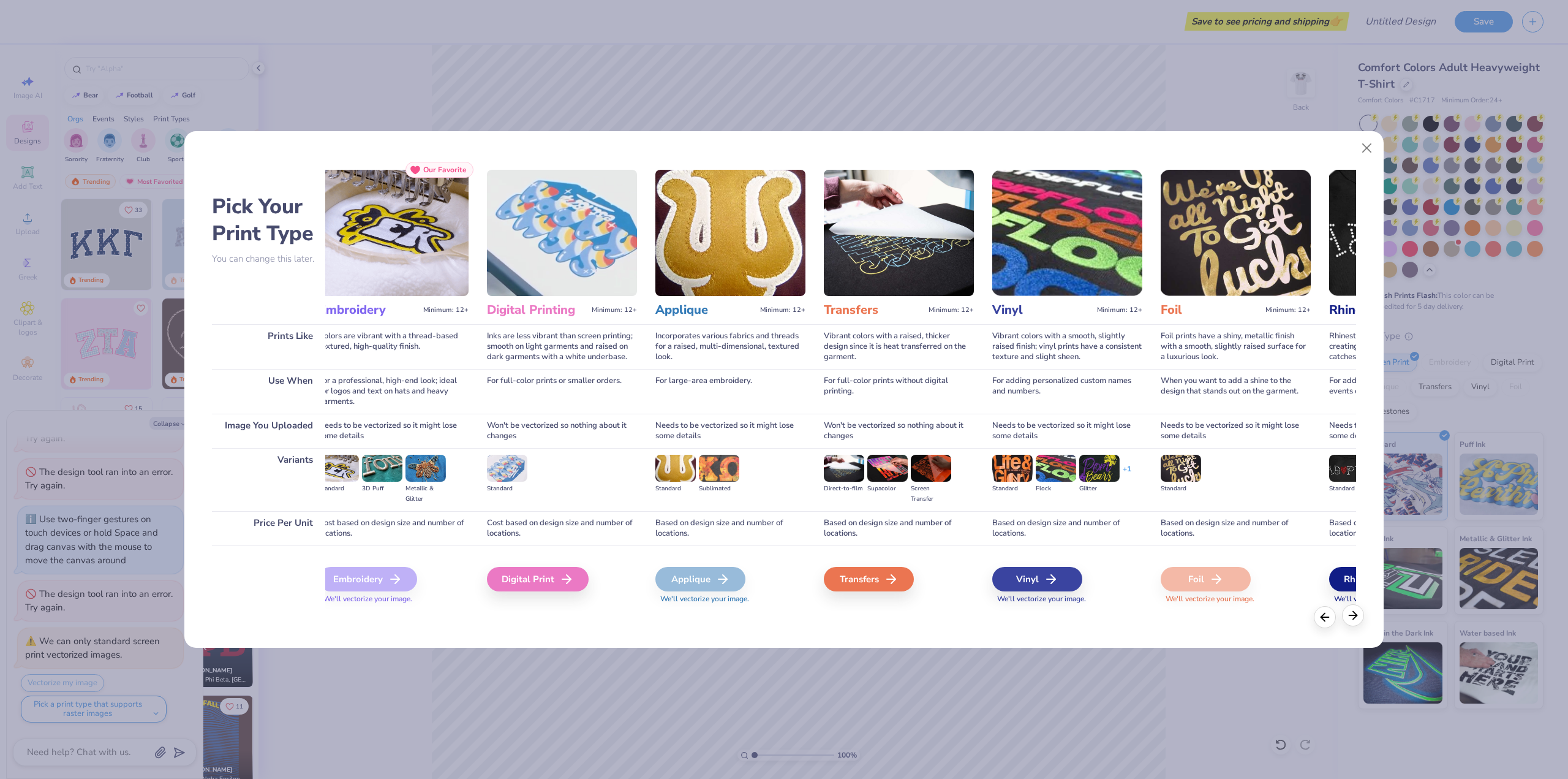
scroll to position [0, 335]
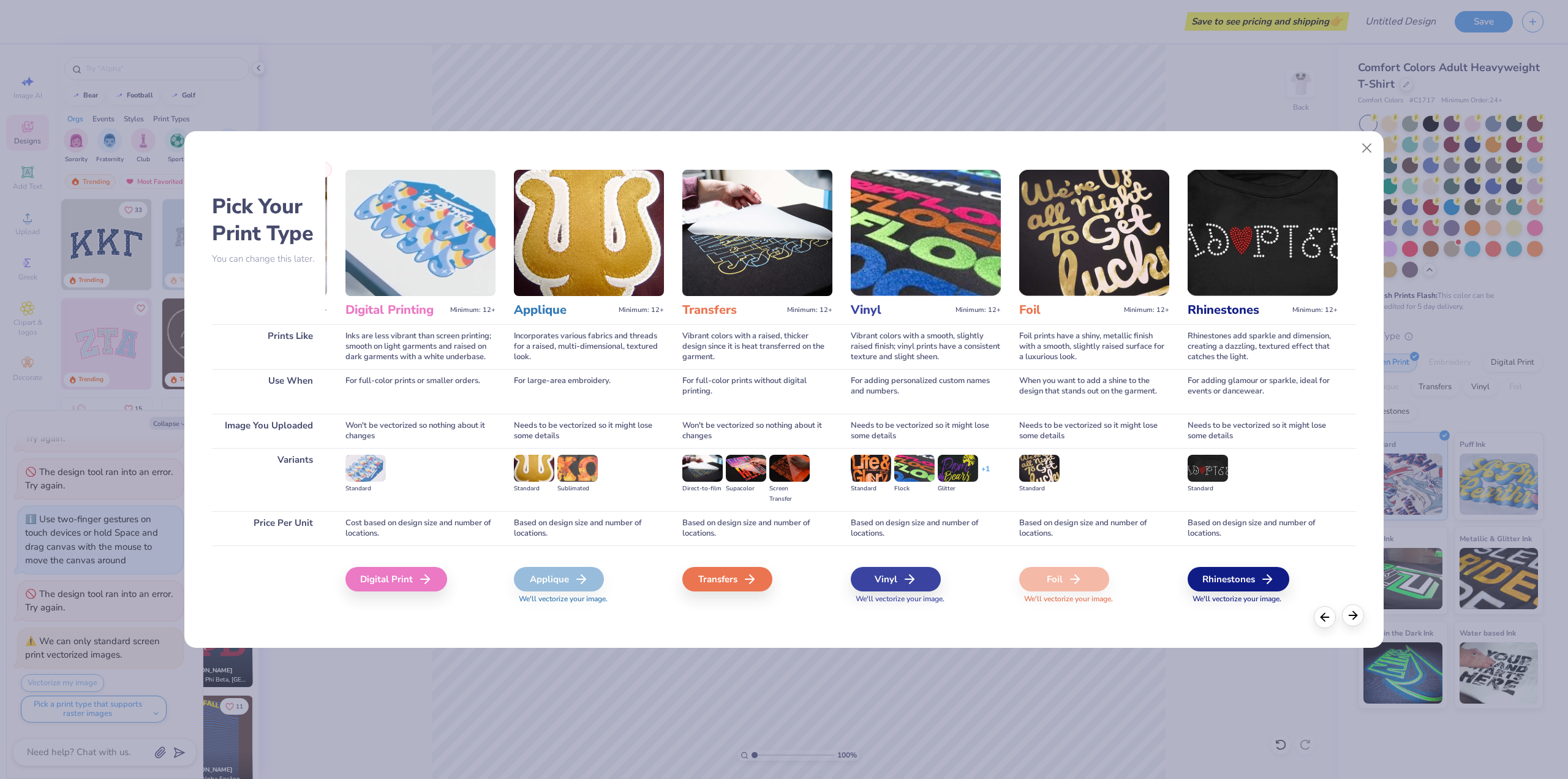
click at [1353, 617] on icon at bounding box center [1353, 615] width 14 height 14
click at [1329, 617] on icon at bounding box center [1324, 615] width 14 height 14
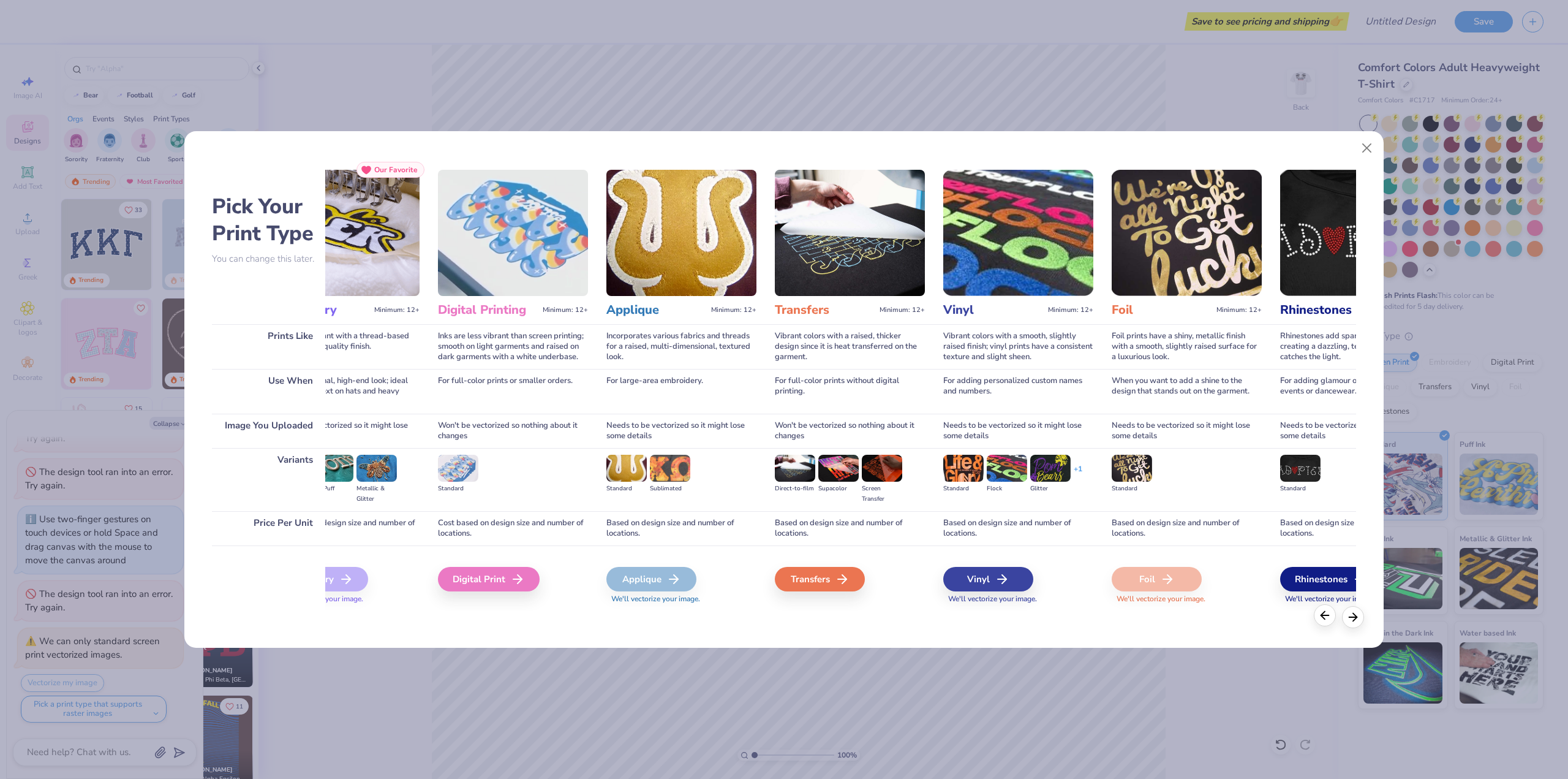
click at [1329, 617] on icon at bounding box center [1324, 615] width 14 height 14
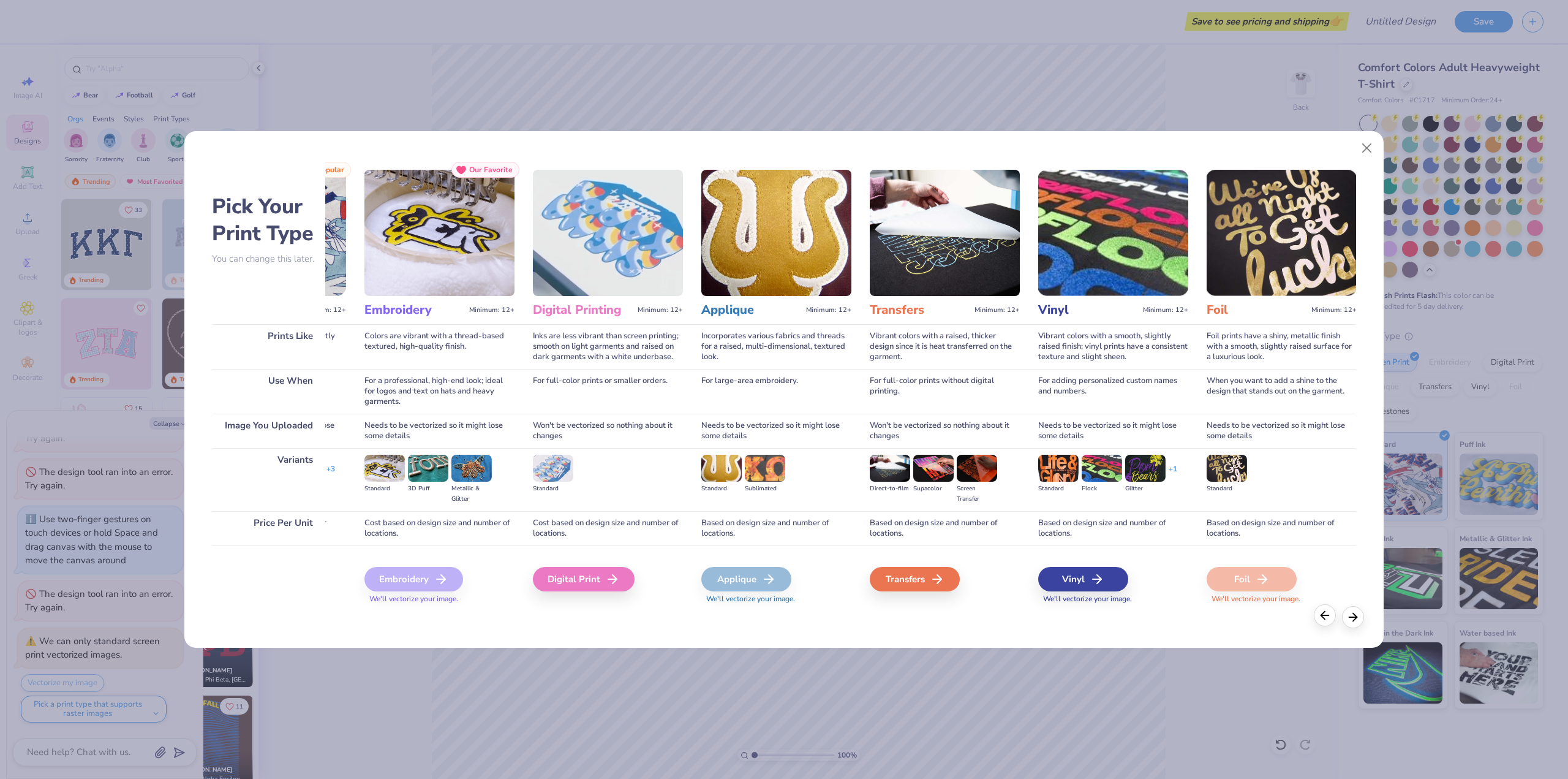
scroll to position [0, 0]
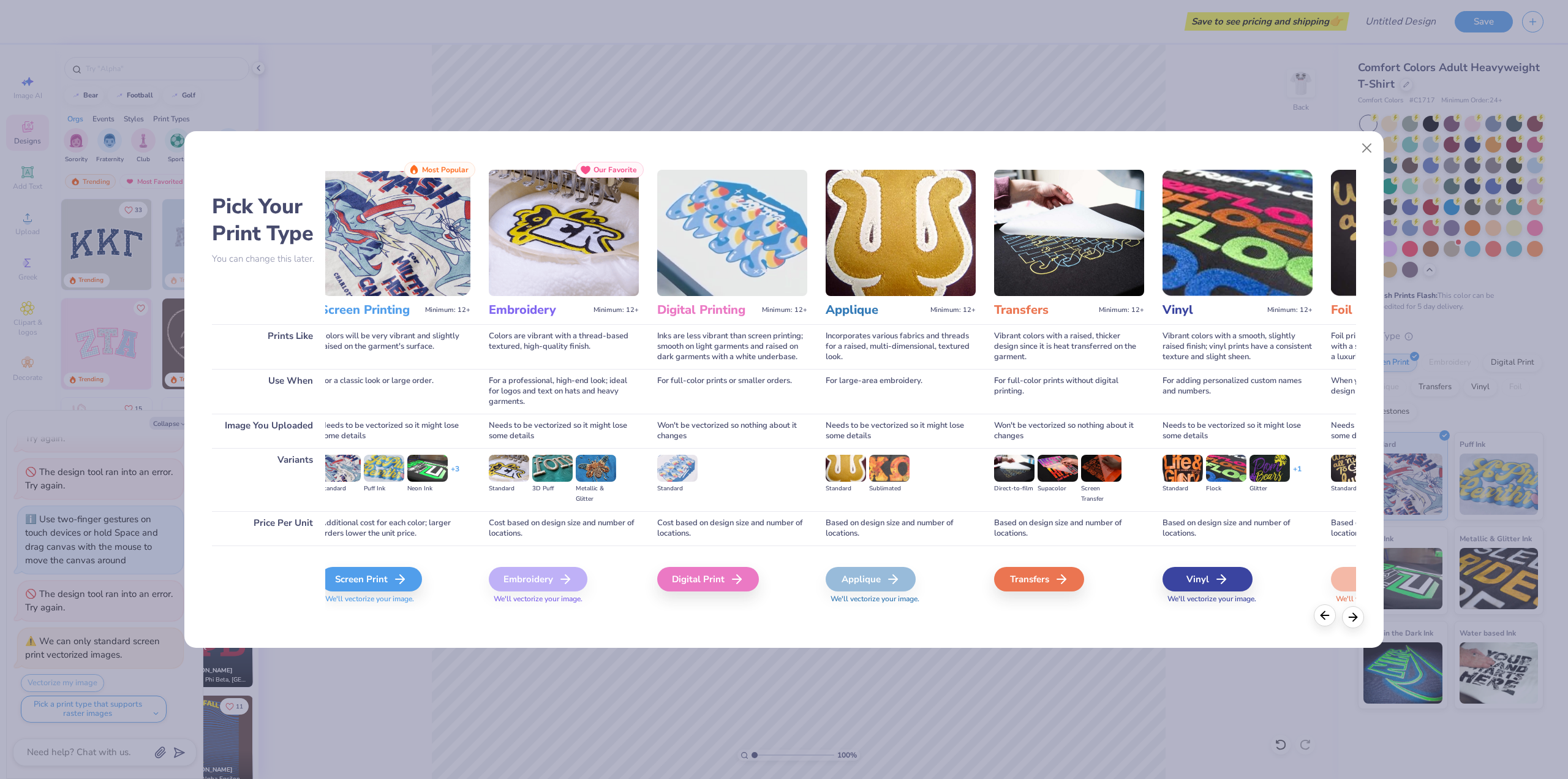
click at [1329, 616] on icon at bounding box center [1324, 615] width 14 height 14
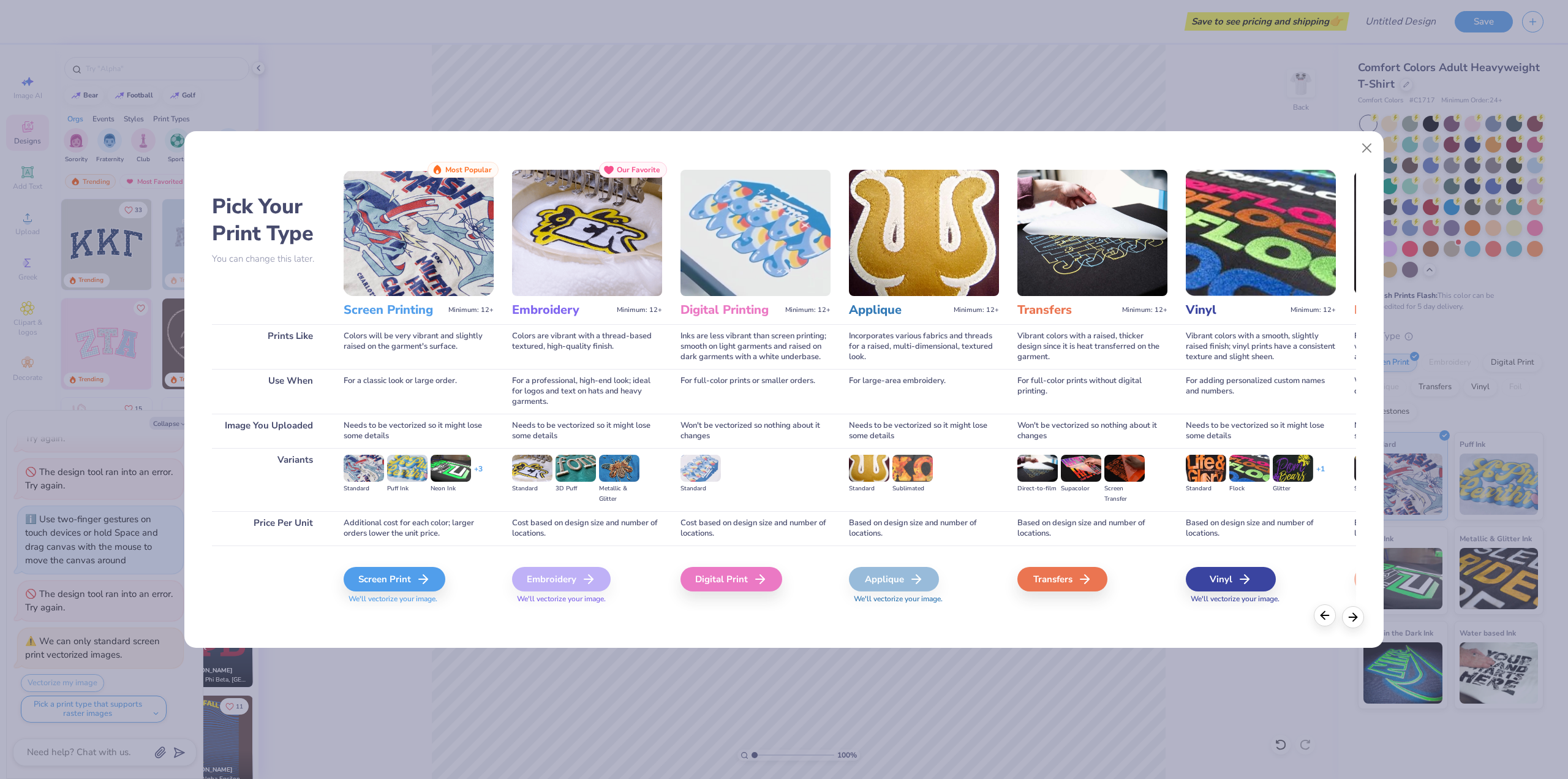
click at [1328, 615] on icon at bounding box center [1324, 615] width 14 height 14
click at [425, 572] on icon at bounding box center [427, 579] width 15 height 15
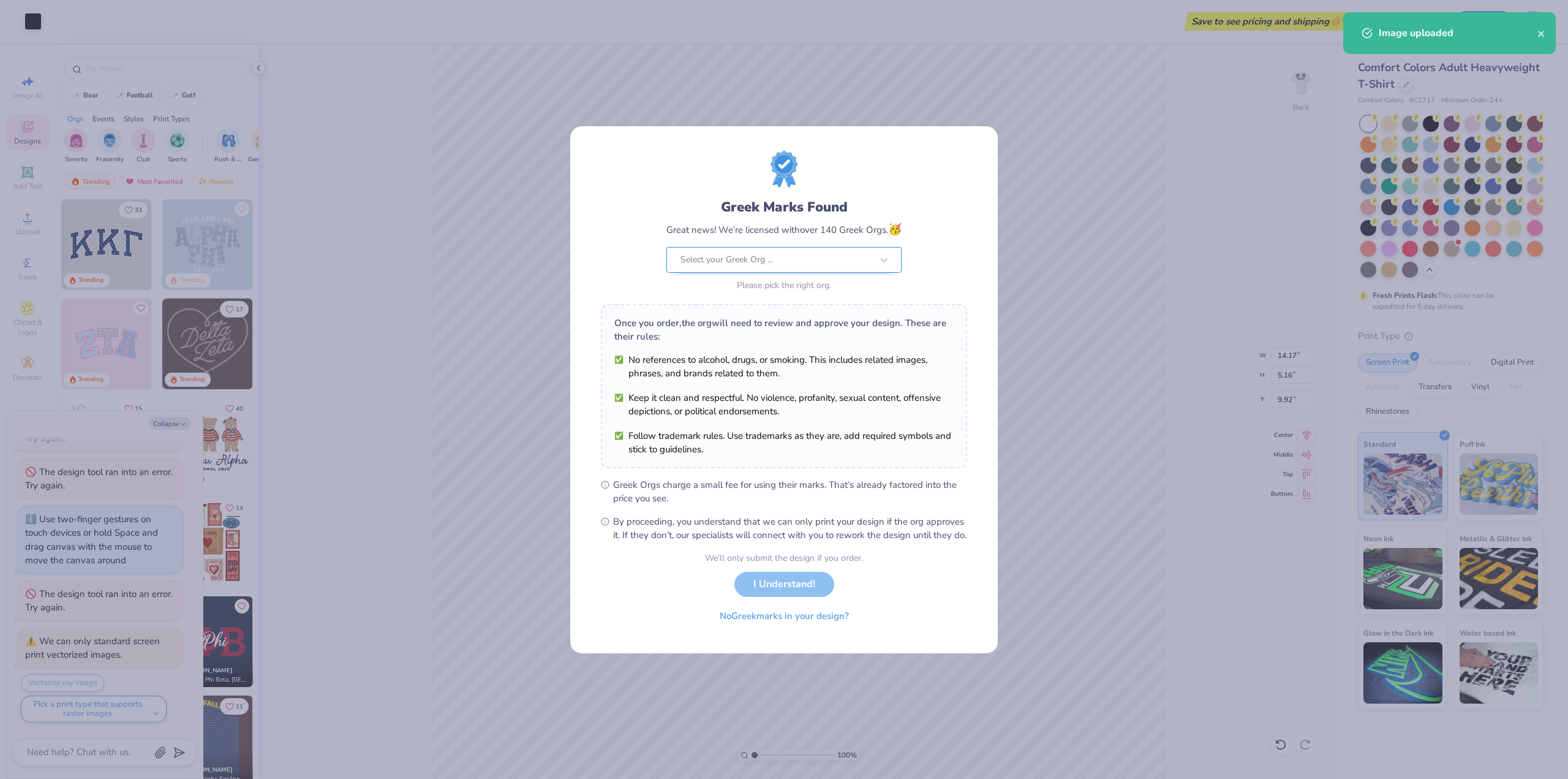
click at [817, 242] on body "Art colors Save to see pricing and shipping 👉 Design Title Save Image AI Design…" at bounding box center [784, 390] width 1568 height 779
type textarea "x"
type input "1.84"
click at [766, 252] on div at bounding box center [776, 259] width 192 height 16
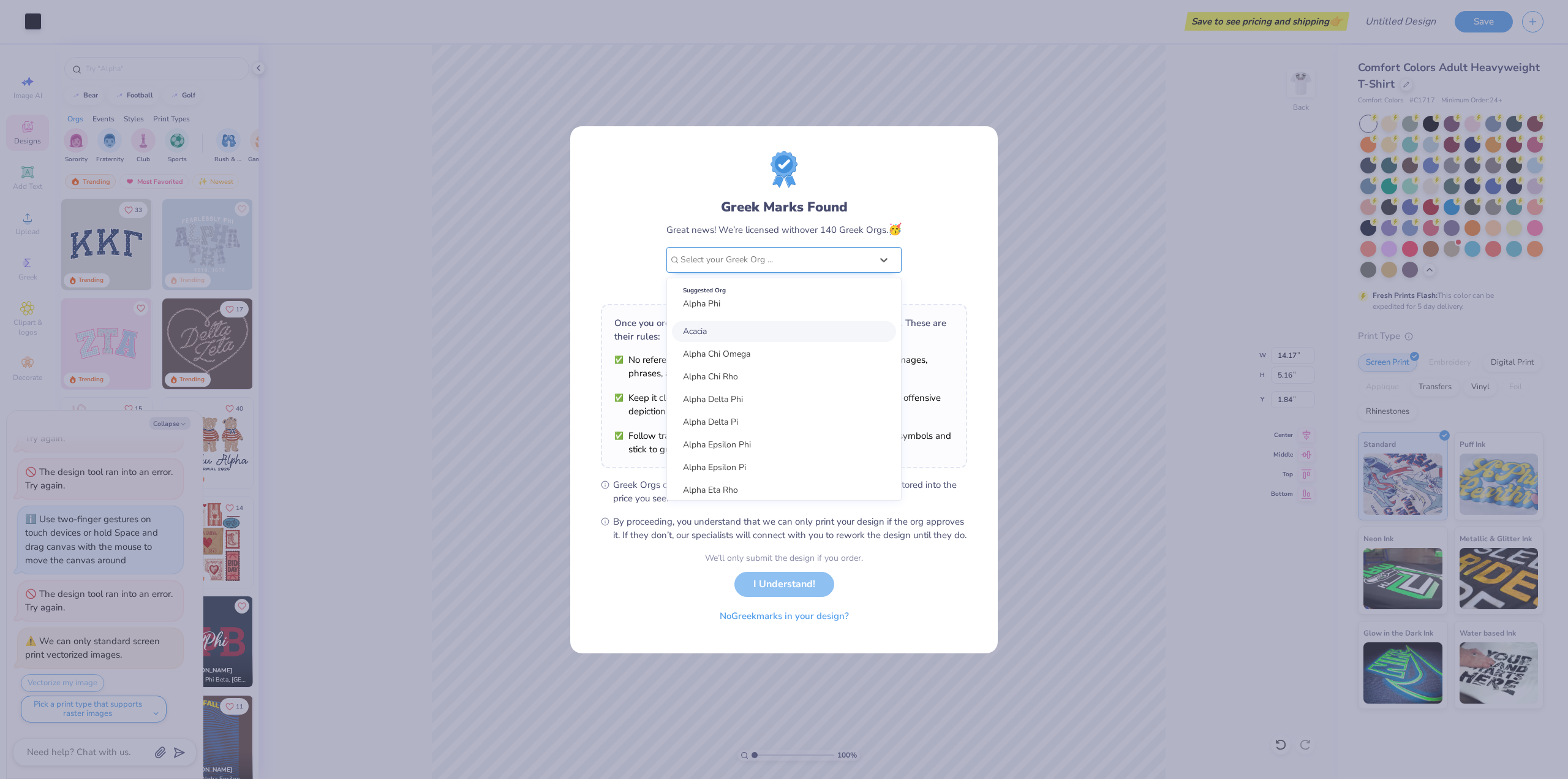
click at [766, 252] on div at bounding box center [776, 259] width 192 height 16
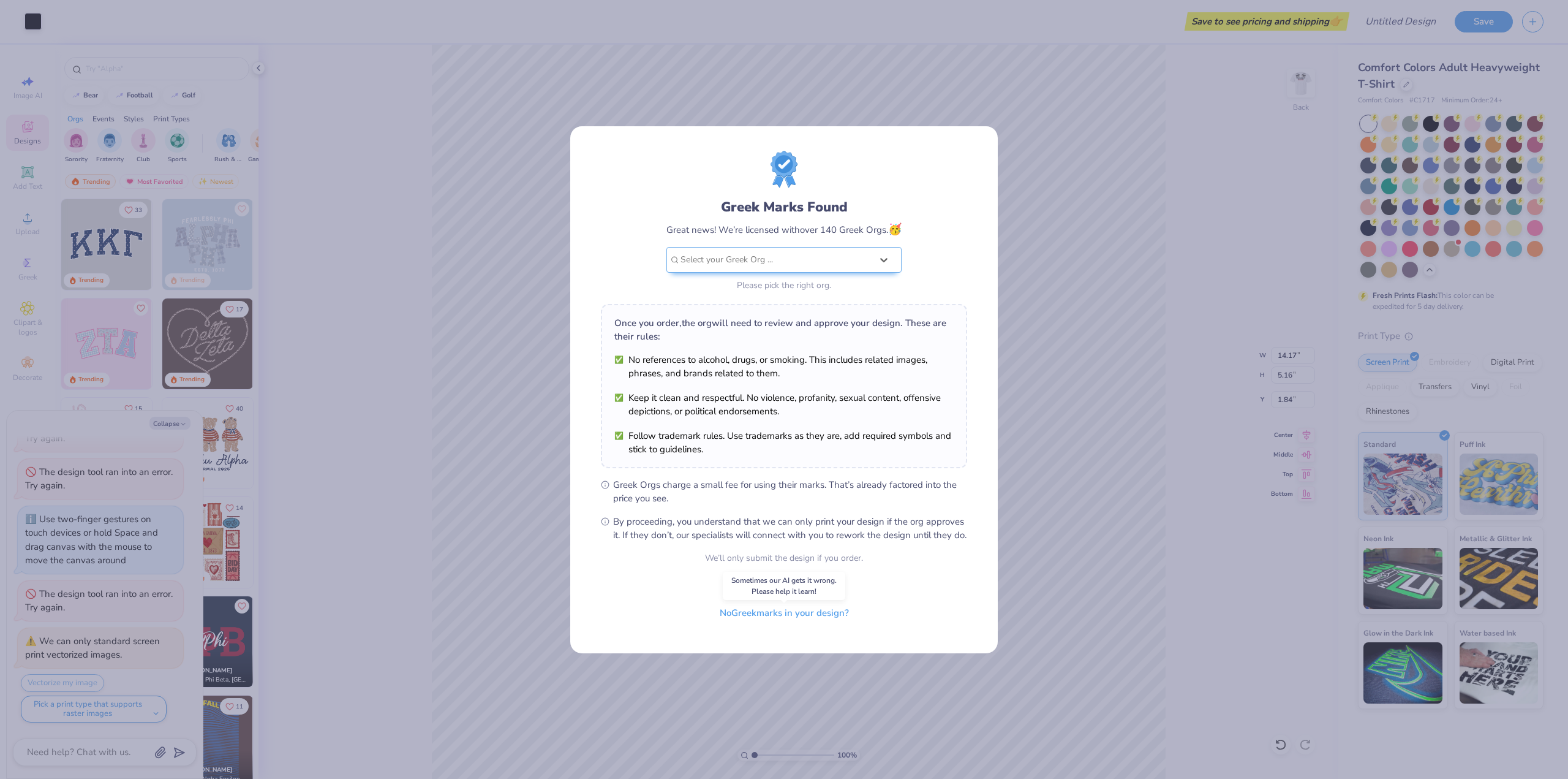
click at [803, 622] on button "No Greek marks in your design?" at bounding box center [784, 612] width 150 height 25
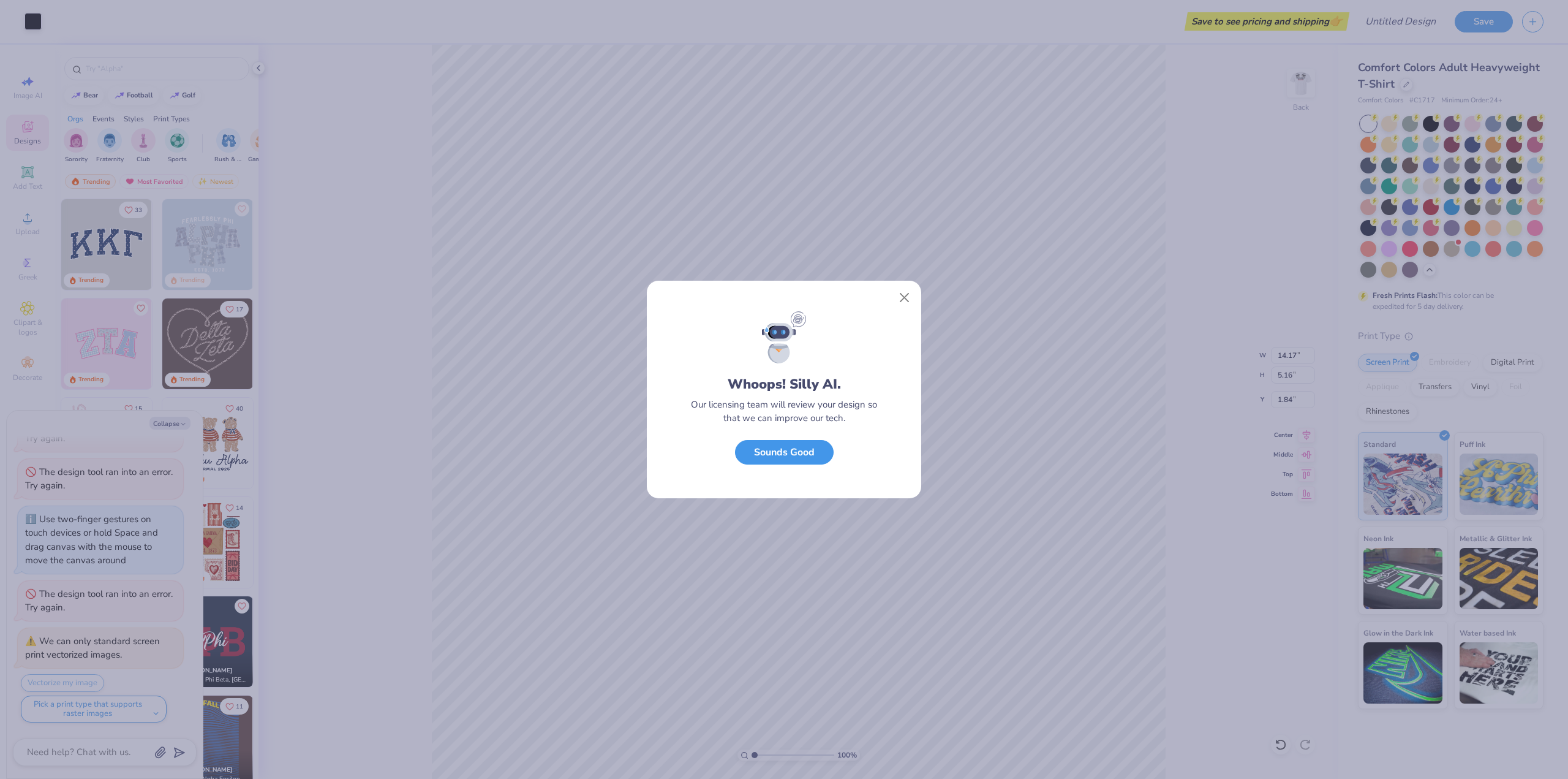
click at [792, 455] on button "Sounds Good" at bounding box center [784, 452] width 99 height 25
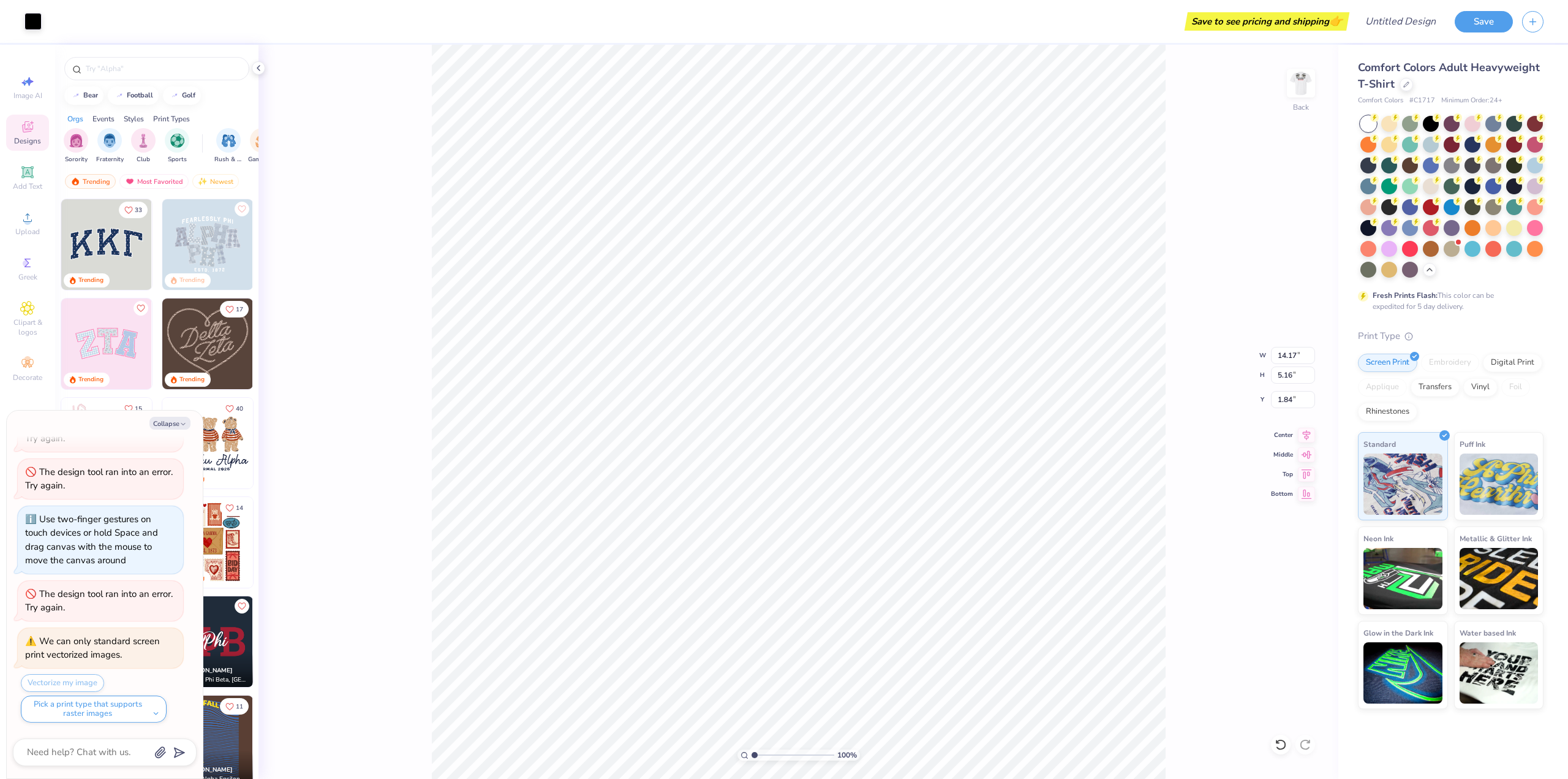
type textarea "x"
type input "6.22"
type input "2.27"
type input "4.74"
type textarea "x"
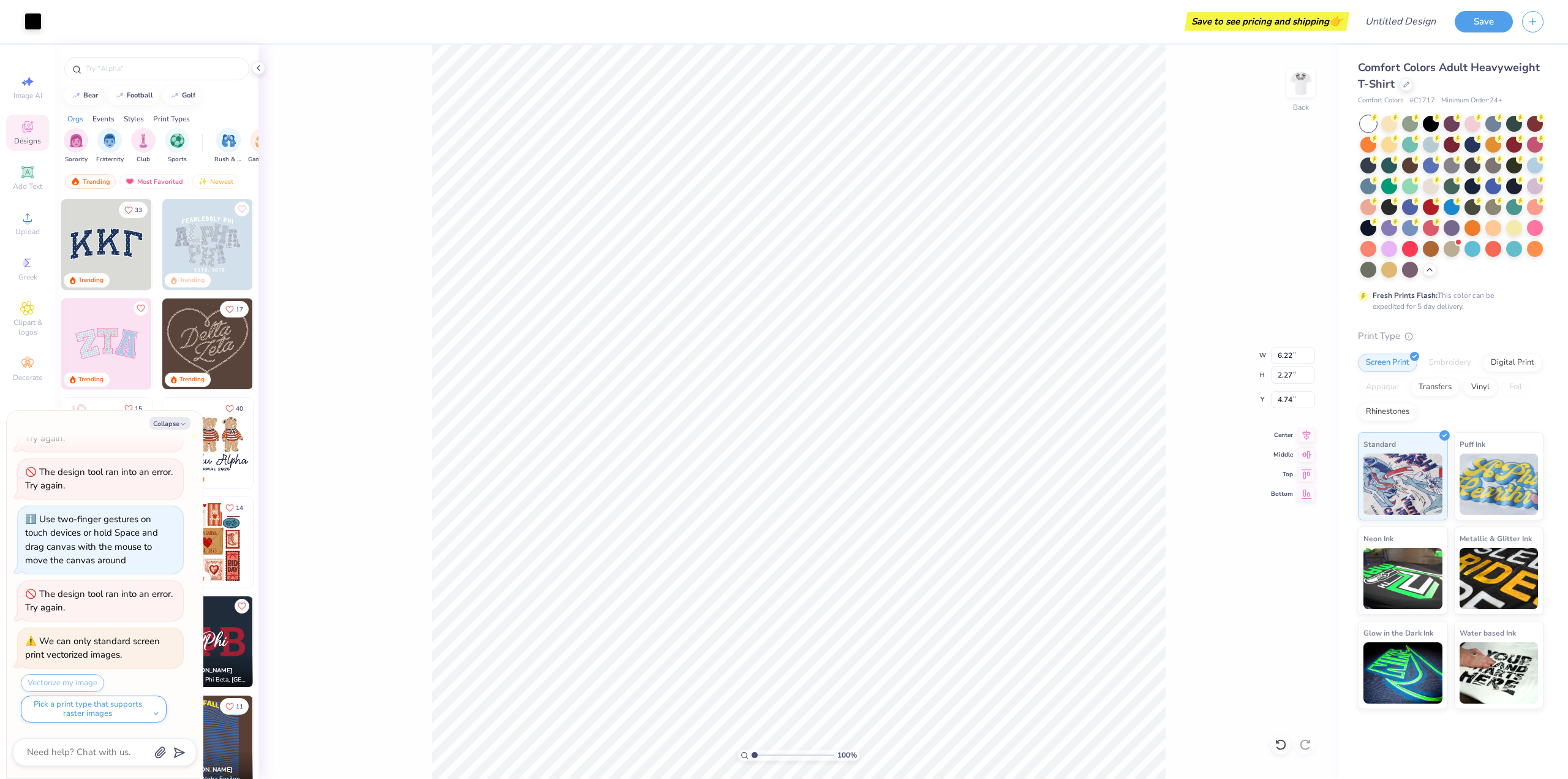
type input "3.00"
type textarea "x"
type input "5.46"
type input "1.99"
type input "3.28"
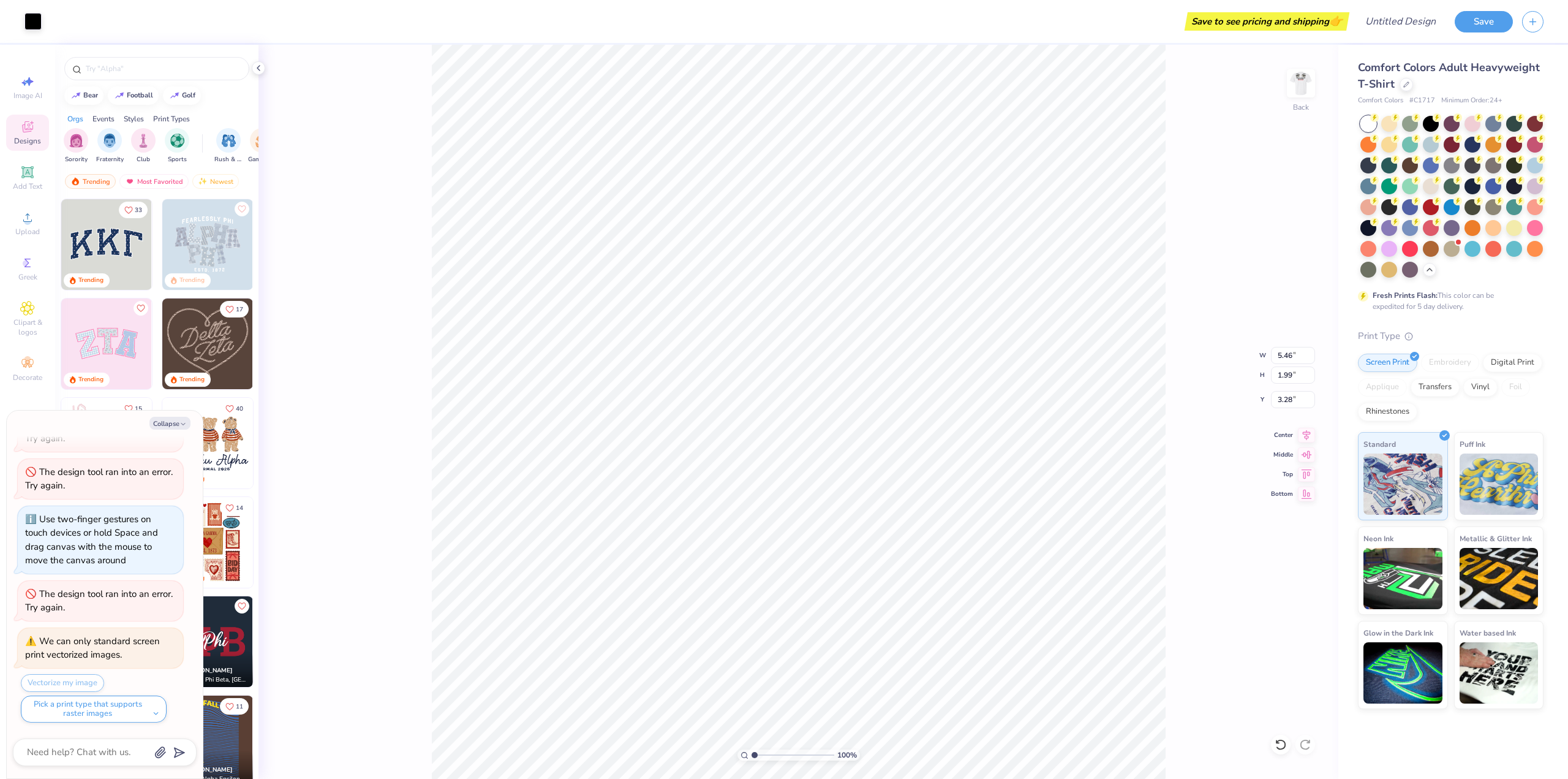
type textarea "x"
type input "3.00"
click at [1296, 93] on img at bounding box center [1300, 82] width 49 height 49
type textarea "x"
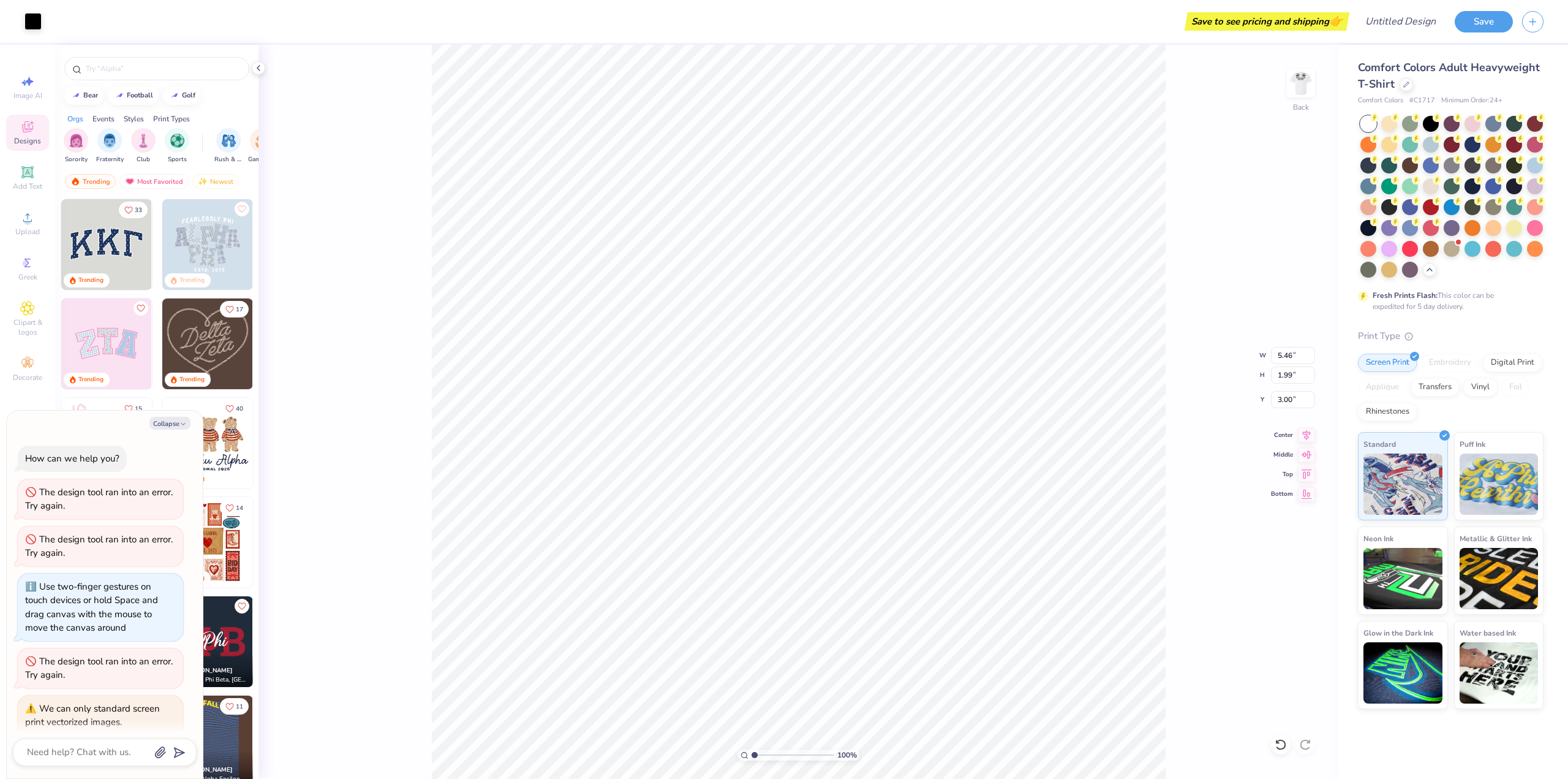
scroll to position [68, 0]
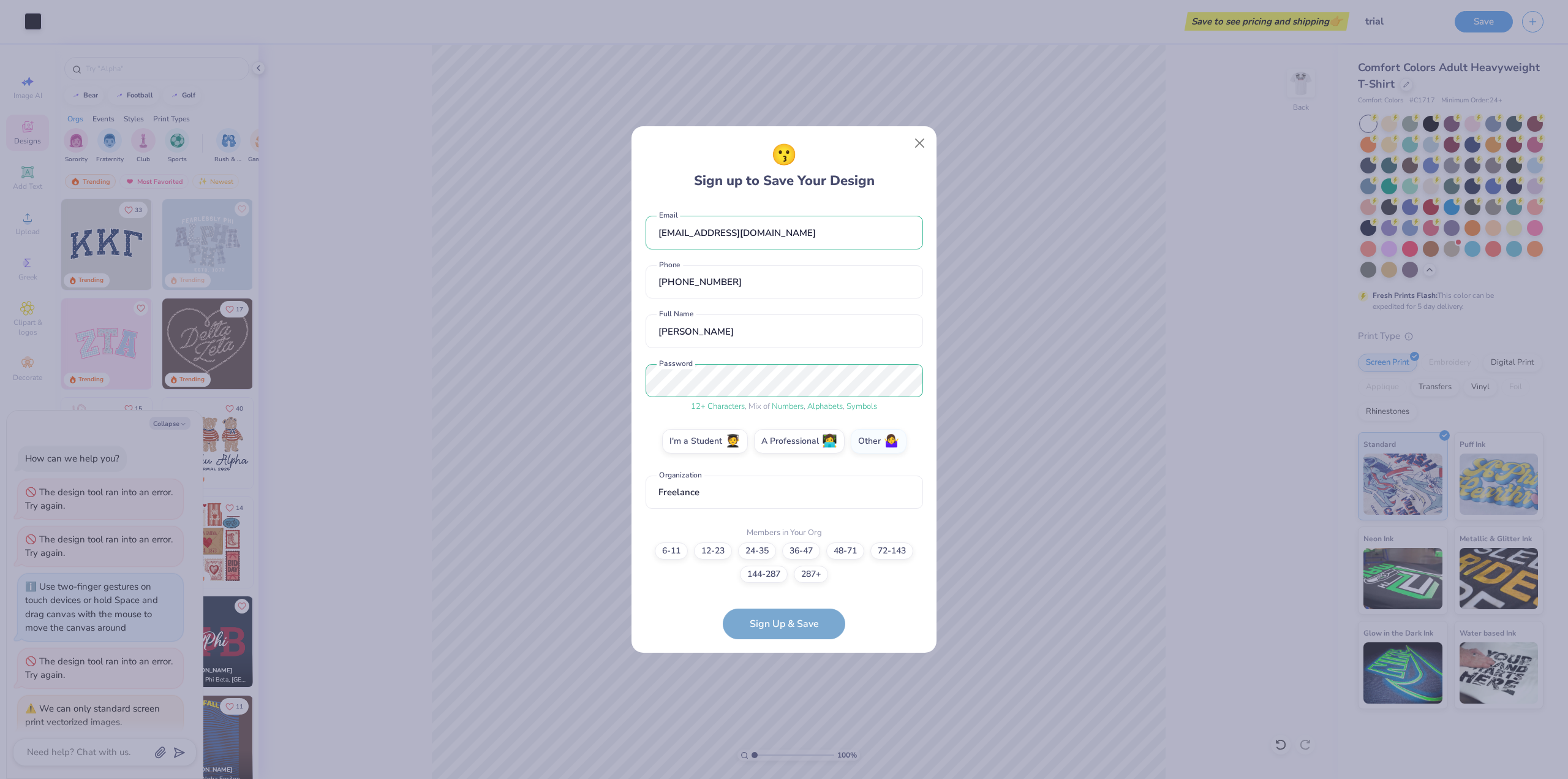
click at [836, 626] on form "dwsampson7@gmail.com Email (847) 460-8858 Phone dustin sampson Full Name 12 + C…" at bounding box center [784, 421] width 278 height 435
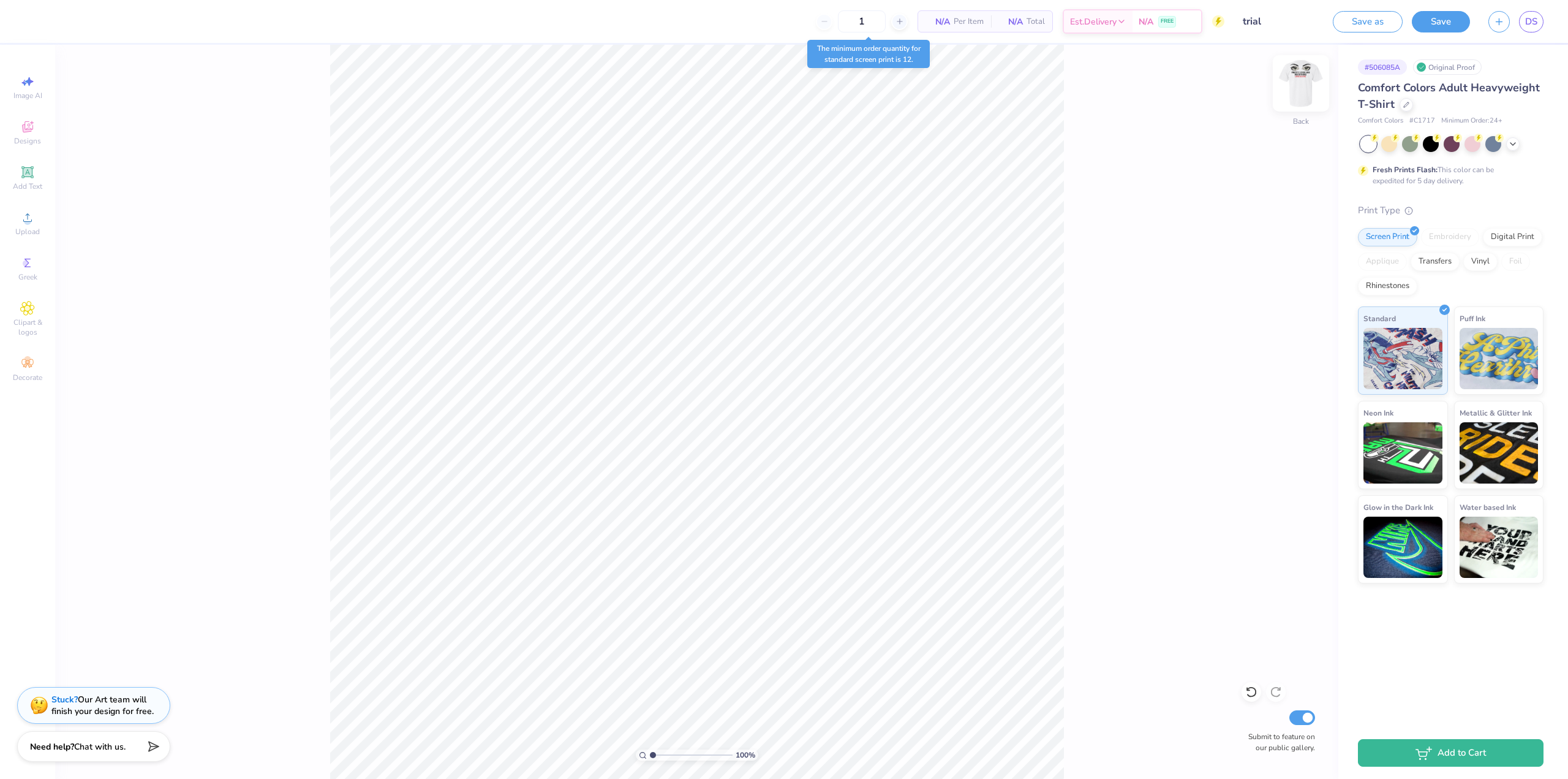
click at [1298, 84] on img at bounding box center [1300, 82] width 49 height 49
click at [1154, 383] on div "100 % Front Submit to feature on our public gallery." at bounding box center [696, 411] width 1283 height 734
click at [1461, 27] on button "Save" at bounding box center [1442, 19] width 59 height 21
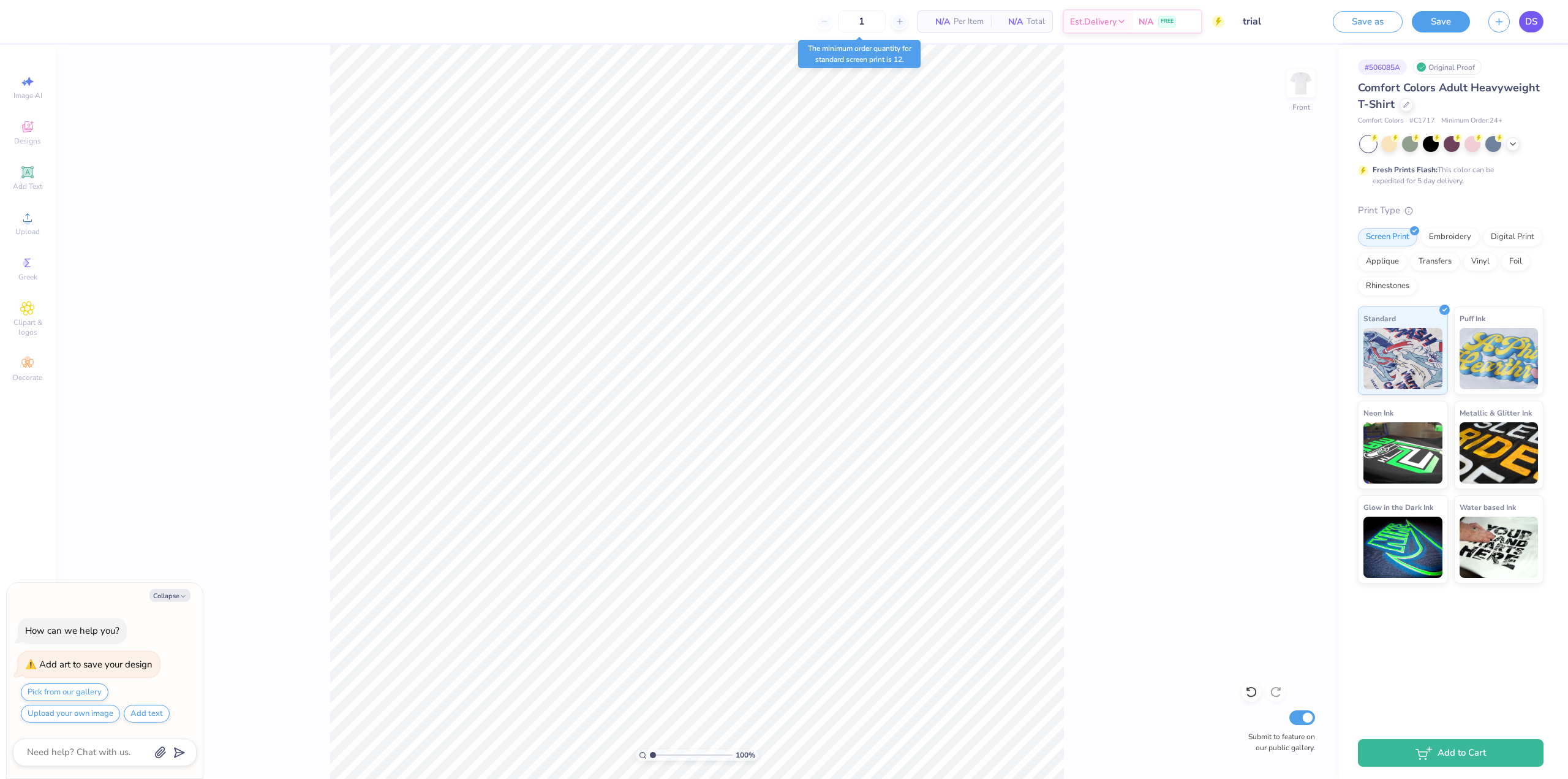
click at [1540, 18] on link "DS" at bounding box center [1531, 21] width 25 height 21
click at [1539, 16] on link "DS" at bounding box center [1531, 21] width 25 height 21
click at [1447, 26] on button "Save" at bounding box center [1442, 19] width 59 height 21
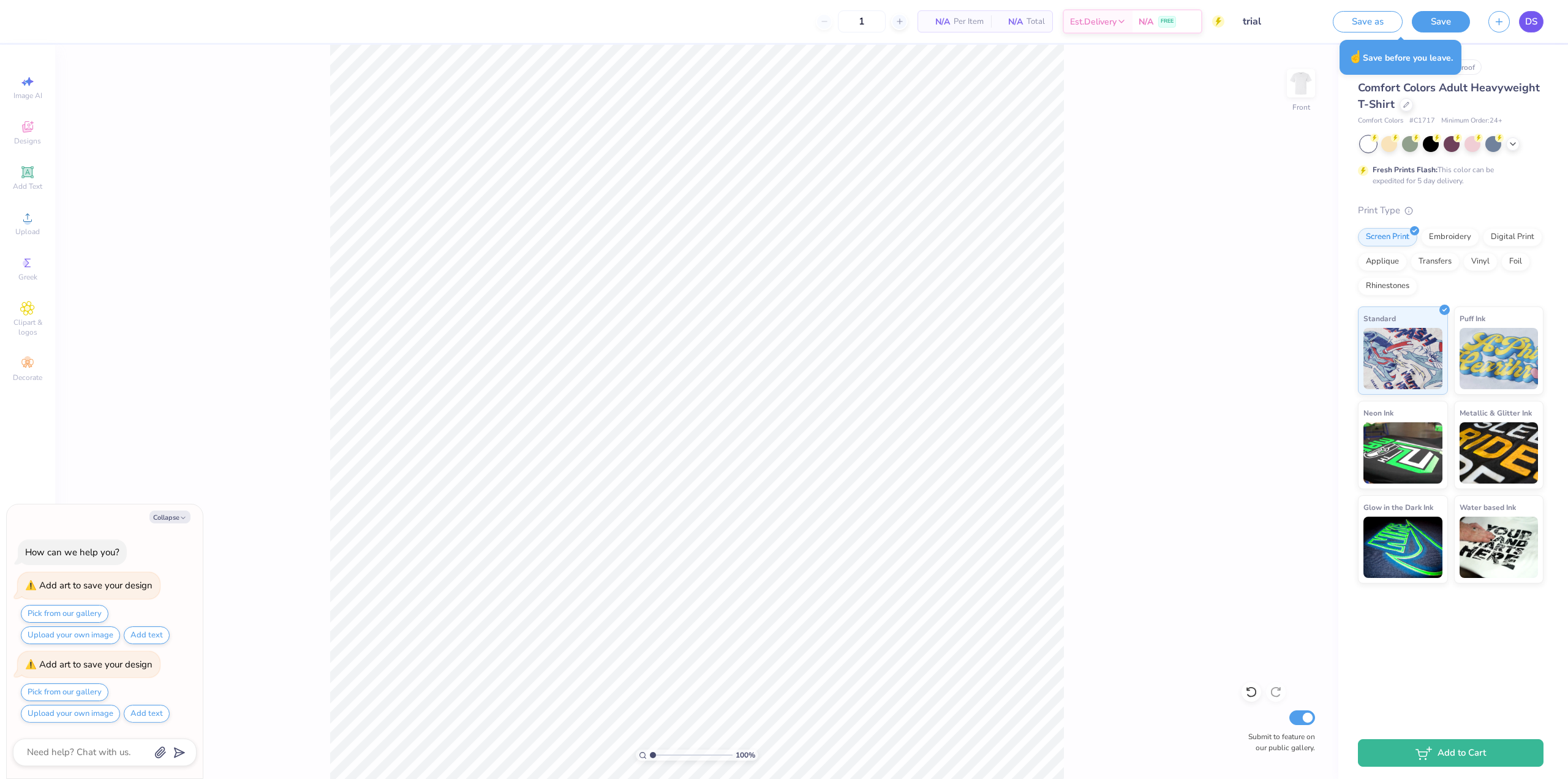
type textarea "x"
click at [1520, 27] on link "DS" at bounding box center [1531, 21] width 25 height 21
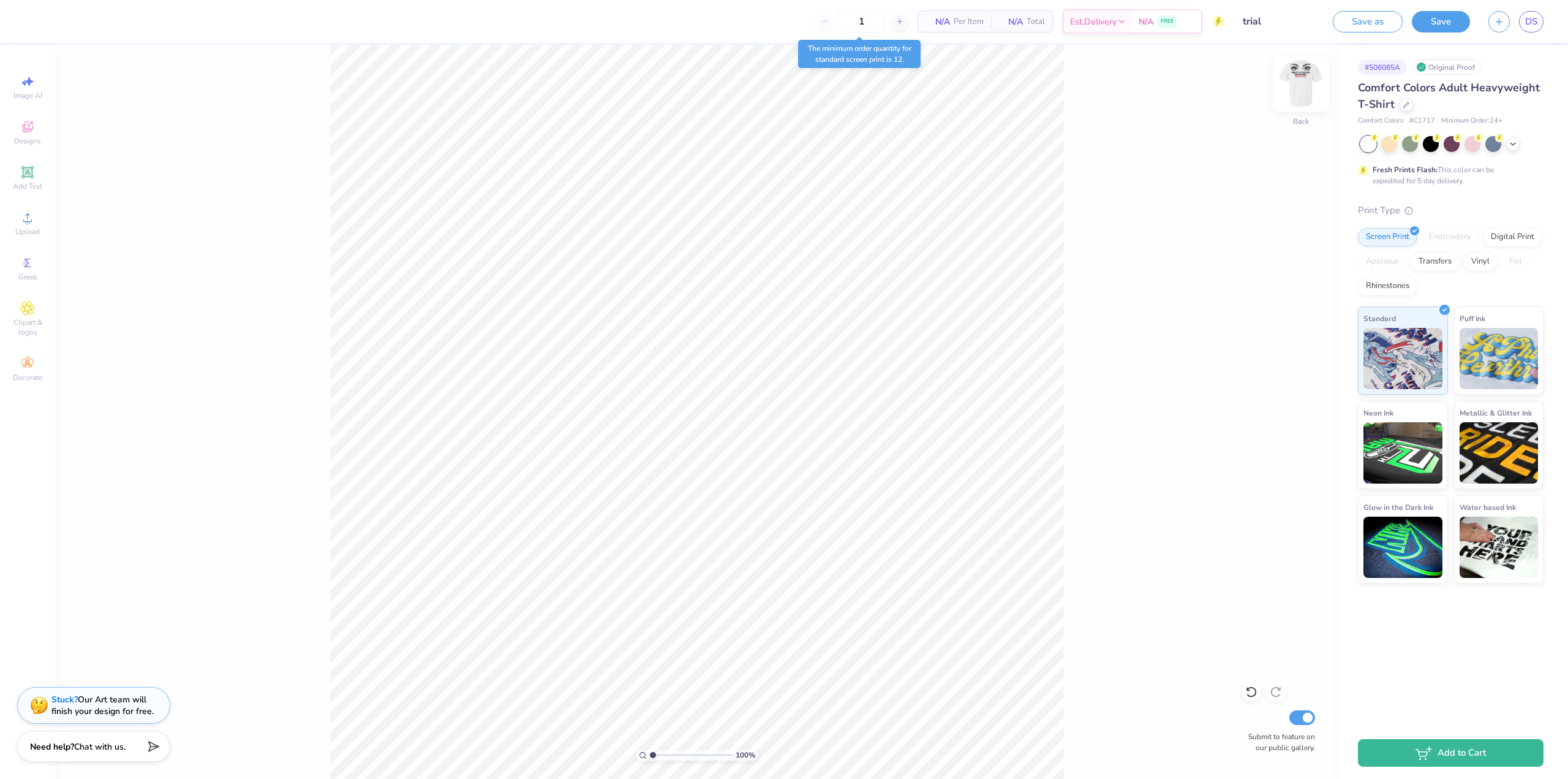
click at [1310, 85] on img at bounding box center [1300, 82] width 49 height 49
click at [1431, 19] on button "Save" at bounding box center [1442, 19] width 59 height 21
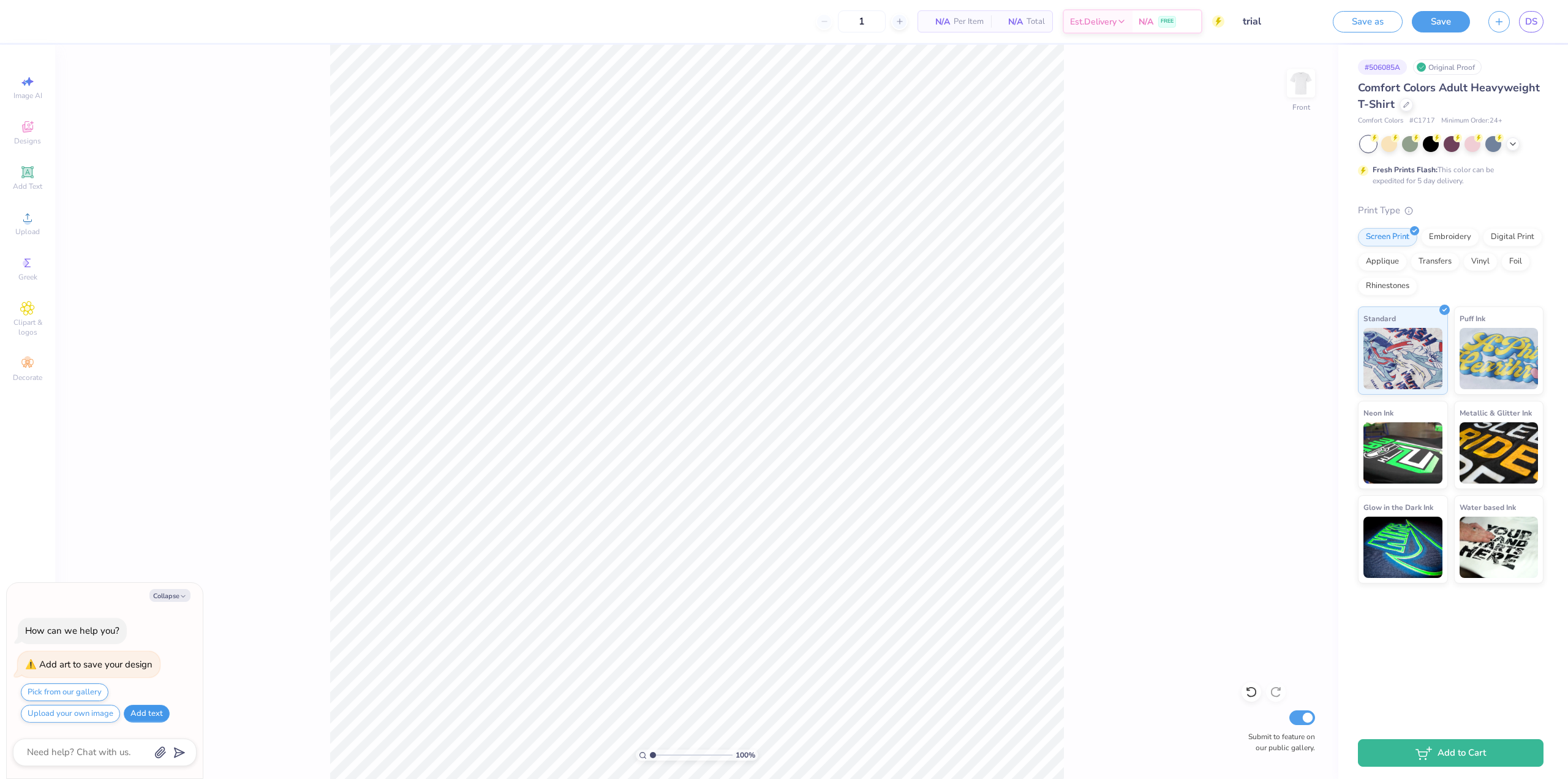
click at [128, 710] on button "Add text" at bounding box center [147, 713] width 46 height 17
type textarea "x"
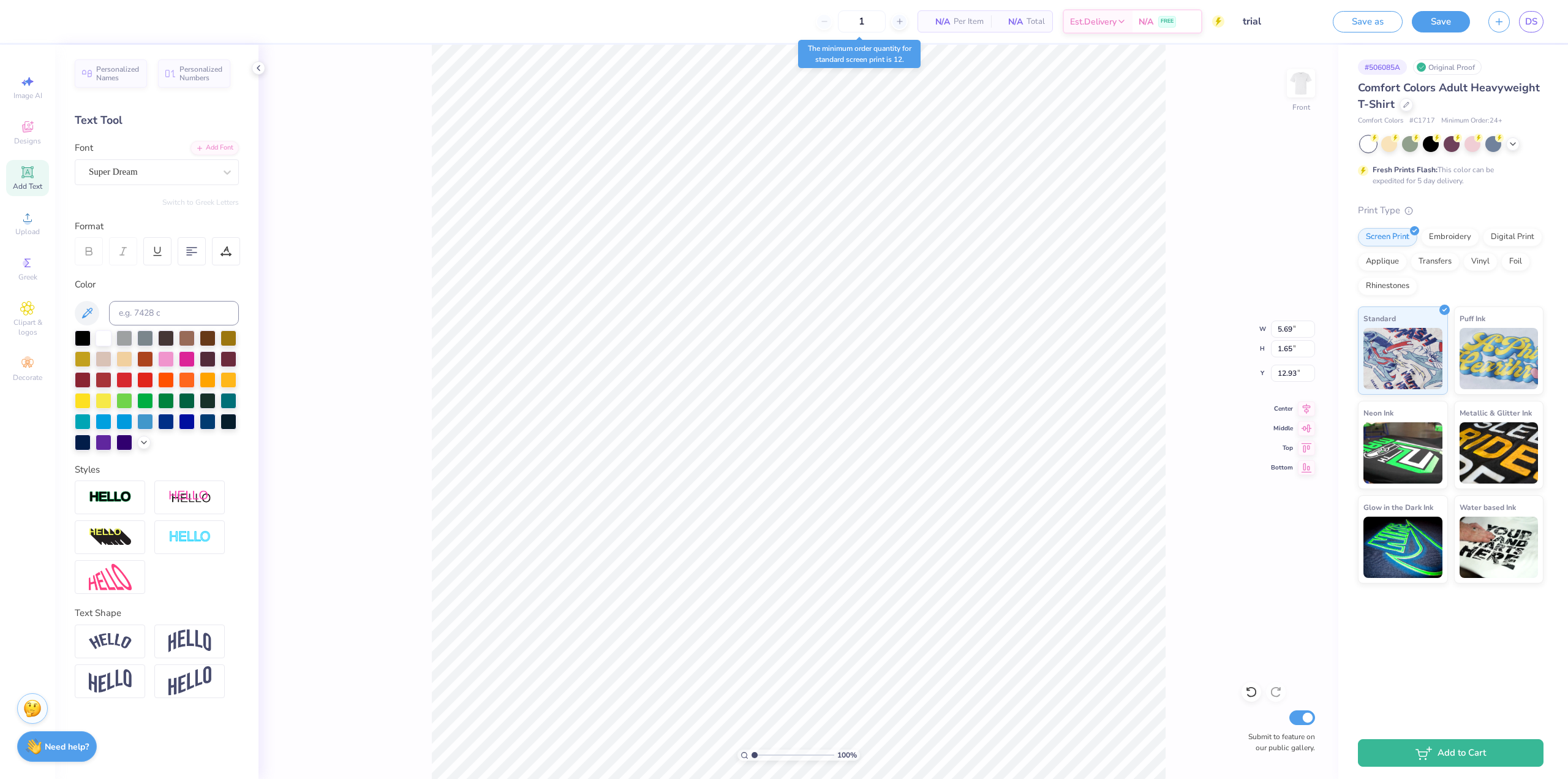
type input "5.44"
click at [1194, 208] on div "100 % Front W 5.69 5.69 " H 1.65 1.65 " Y 5.44 5.44 " Center Middle Top Bottom …" at bounding box center [798, 411] width 1080 height 734
click at [1421, 21] on button "Save" at bounding box center [1442, 21] width 59 height 21
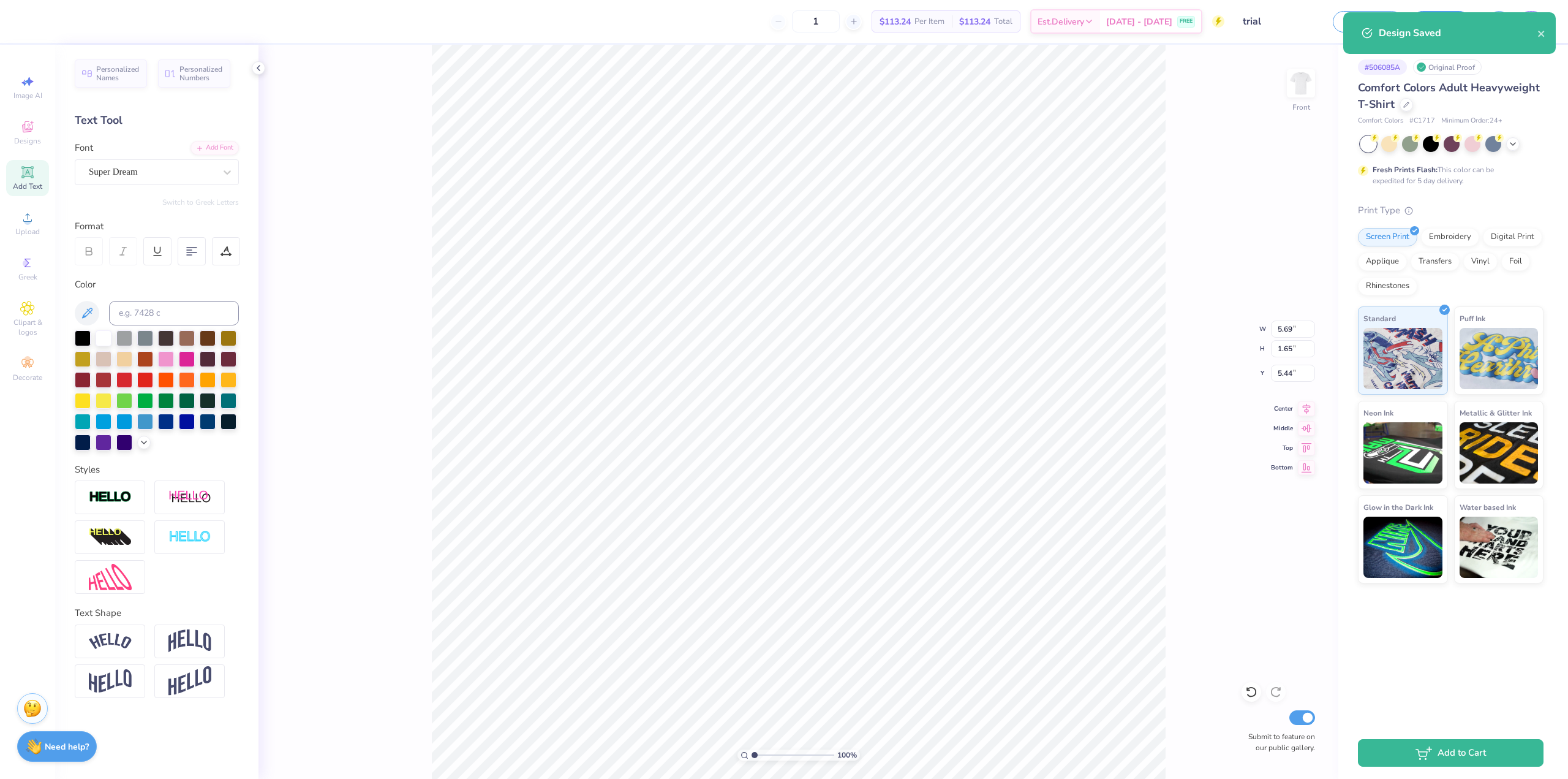
type input "4.49"
click at [1523, 22] on link "DS" at bounding box center [1531, 21] width 25 height 21
click at [1528, 19] on span "DS" at bounding box center [1530, 21] width 12 height 14
click at [1424, 16] on button "Save" at bounding box center [1442, 19] width 59 height 21
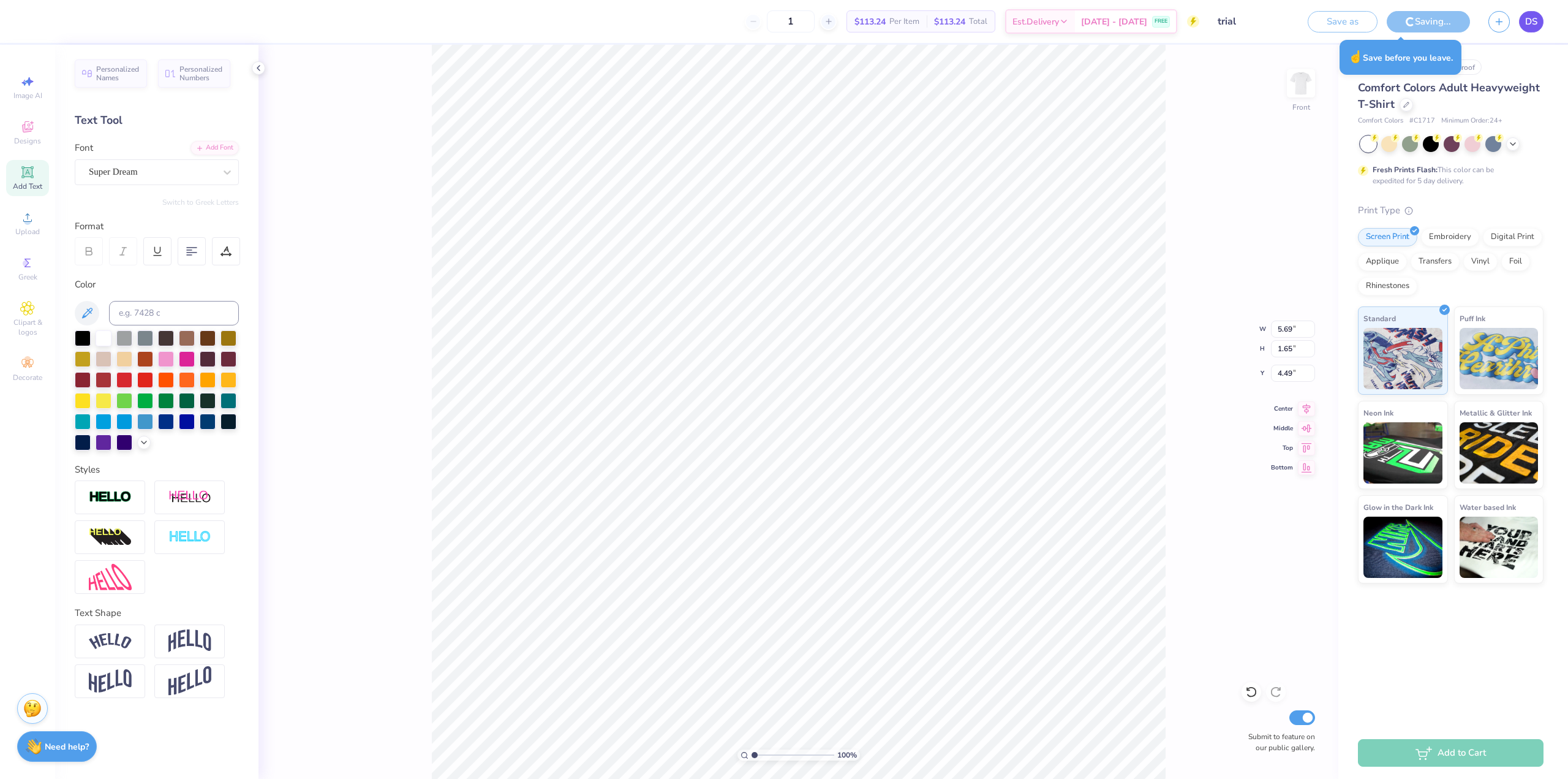
click at [1538, 19] on link "DS" at bounding box center [1531, 21] width 25 height 21
